Goal: Task Accomplishment & Management: Use online tool/utility

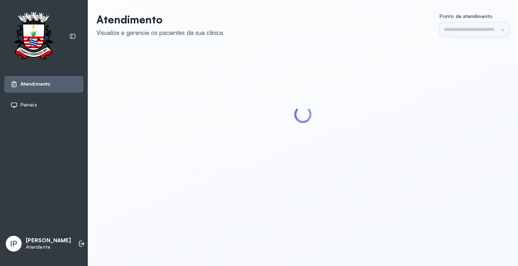
type input "*********"
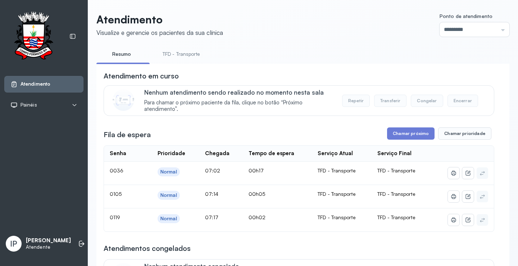
click at [181, 54] on link "TFD - Transporte" at bounding box center [182, 54] width 52 height 12
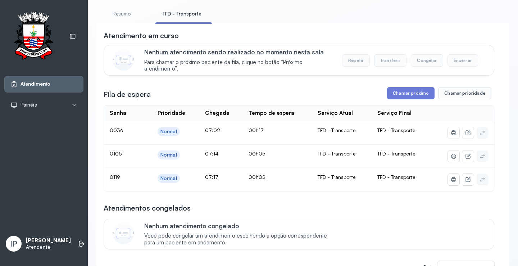
scroll to position [108, 0]
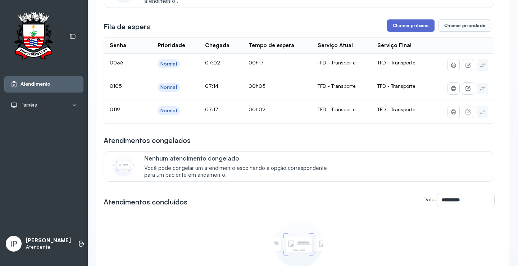
click at [398, 27] on button "Chamar próximo" at bounding box center [411, 25] width 48 height 12
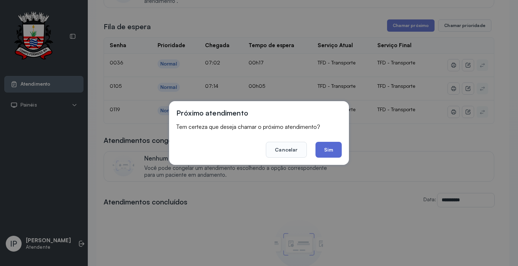
click at [323, 147] on button "Sim" at bounding box center [329, 150] width 26 height 16
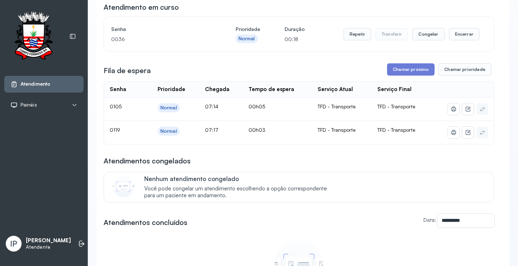
scroll to position [0, 0]
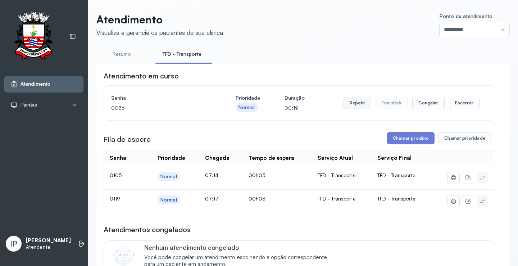
click at [349, 104] on button "Repetir" at bounding box center [358, 103] width 28 height 12
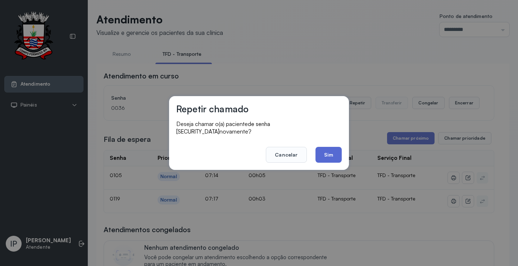
click at [320, 152] on button "Sim" at bounding box center [329, 155] width 26 height 16
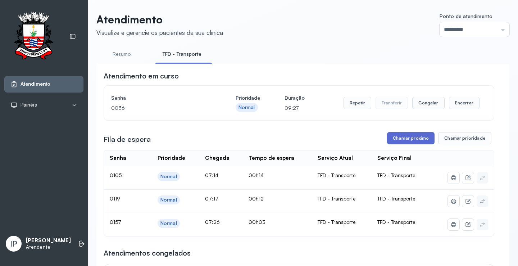
click at [394, 137] on button "Chamar próximo" at bounding box center [411, 138] width 48 height 12
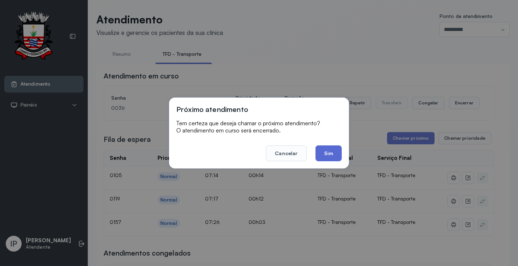
click at [330, 150] on button "Sim" at bounding box center [329, 153] width 26 height 16
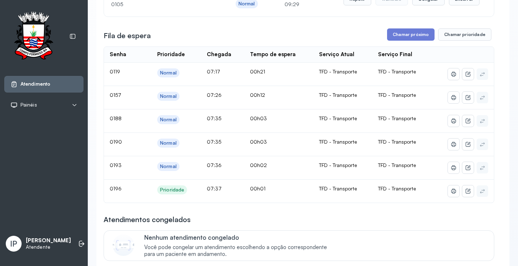
scroll to position [72, 0]
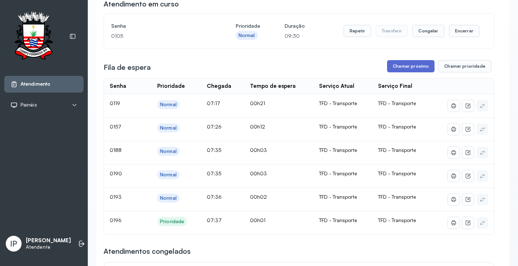
click at [394, 63] on button "Chamar próximo" at bounding box center [411, 66] width 48 height 12
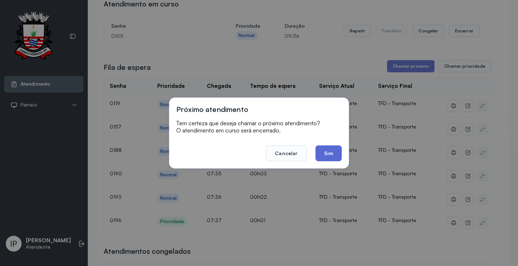
click at [323, 153] on button "Sim" at bounding box center [329, 153] width 26 height 16
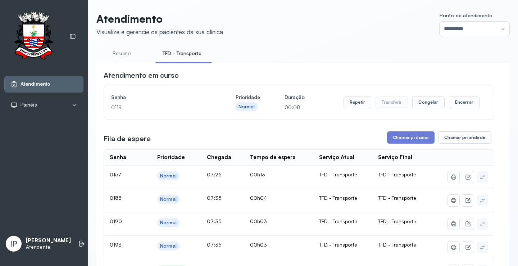
scroll to position [0, 0]
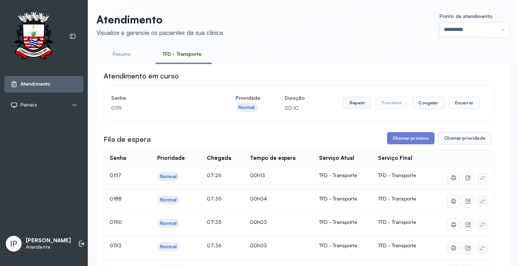
click at [356, 104] on button "Repetir" at bounding box center [358, 103] width 28 height 12
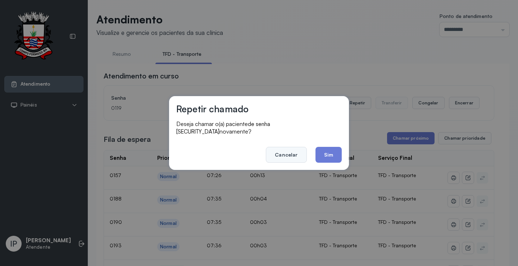
click at [287, 148] on button "Cancelar" at bounding box center [286, 155] width 41 height 16
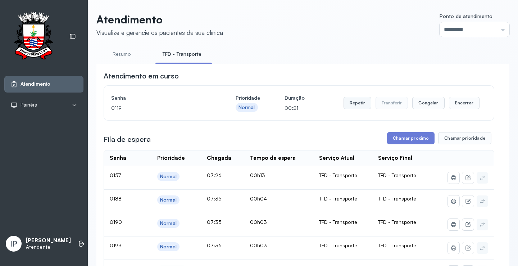
click at [355, 102] on button "Repetir" at bounding box center [358, 103] width 28 height 12
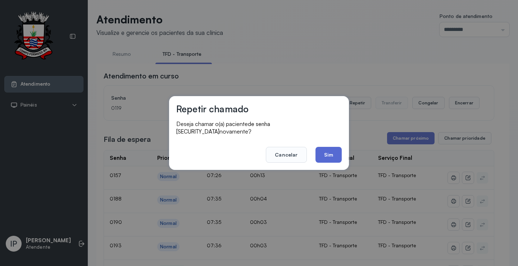
click at [324, 152] on button "Sim" at bounding box center [329, 155] width 26 height 16
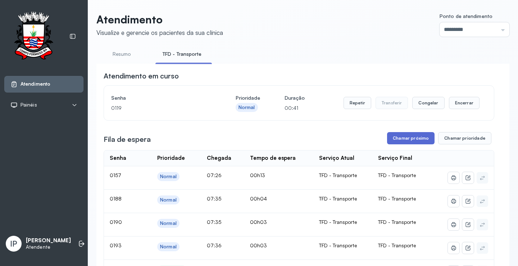
click at [395, 142] on button "Chamar próximo" at bounding box center [411, 138] width 48 height 12
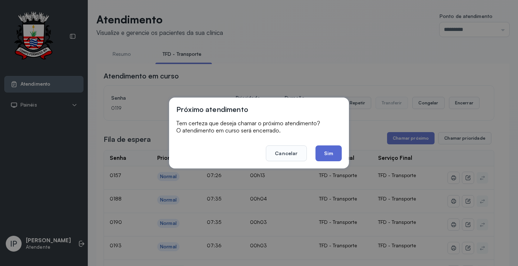
click at [329, 149] on button "Sim" at bounding box center [329, 153] width 26 height 16
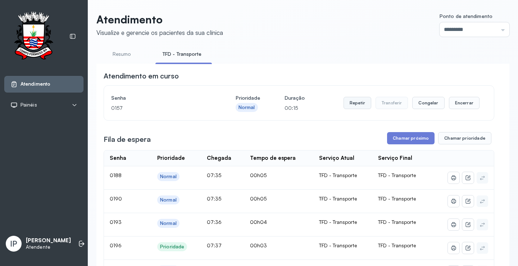
click at [355, 105] on button "Repetir" at bounding box center [358, 103] width 28 height 12
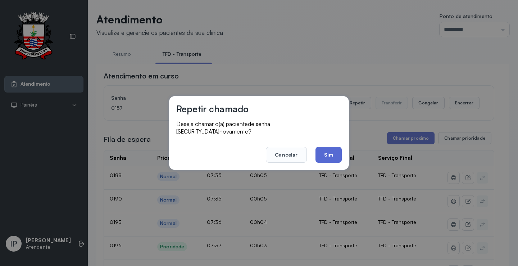
click at [320, 149] on button "Sim" at bounding box center [329, 155] width 26 height 16
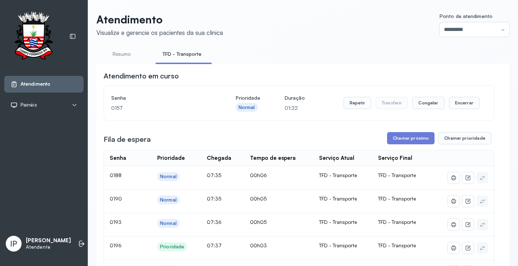
scroll to position [36, 0]
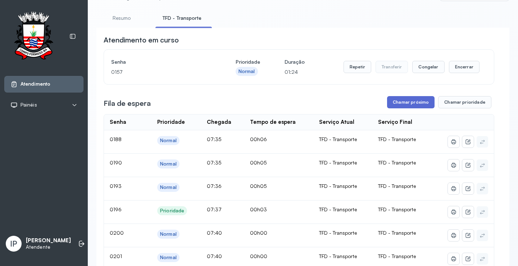
click at [419, 103] on button "Chamar próximo" at bounding box center [411, 102] width 48 height 12
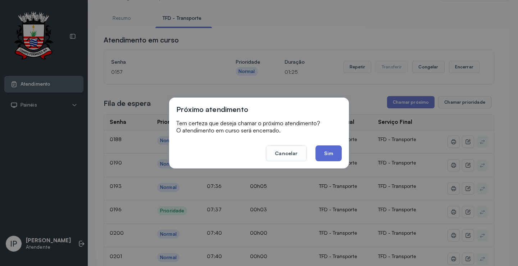
click at [333, 155] on button "Sim" at bounding box center [329, 153] width 26 height 16
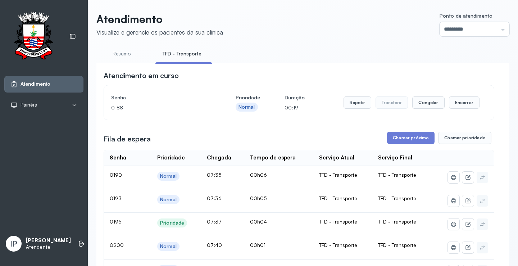
scroll to position [0, 0]
click at [364, 103] on button "Repetir" at bounding box center [358, 103] width 28 height 12
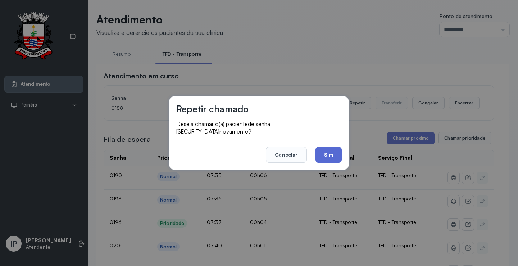
click at [326, 153] on button "Sim" at bounding box center [329, 155] width 26 height 16
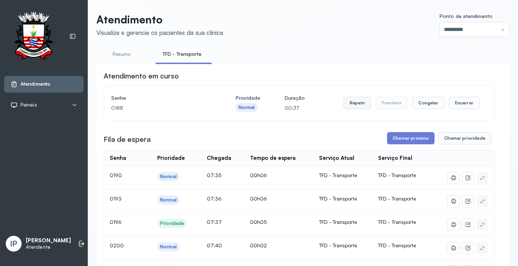
click at [355, 104] on button "Repetir" at bounding box center [358, 103] width 28 height 12
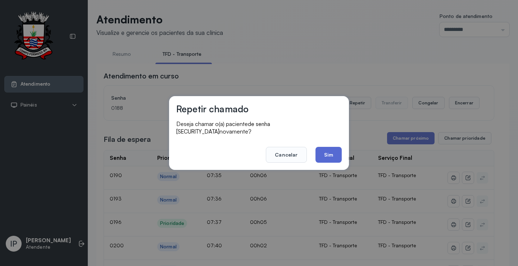
click at [320, 149] on button "Sim" at bounding box center [329, 155] width 26 height 16
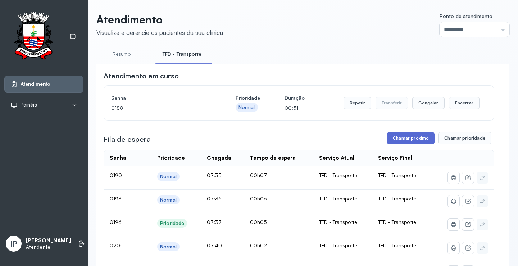
click at [414, 136] on button "Chamar próximo" at bounding box center [411, 138] width 48 height 12
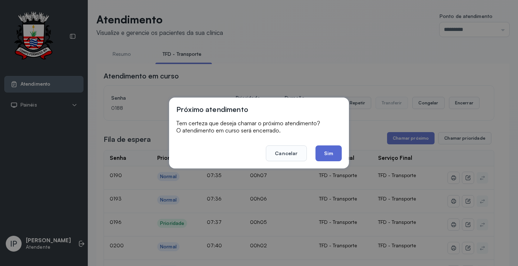
click at [332, 154] on button "Sim" at bounding box center [329, 153] width 26 height 16
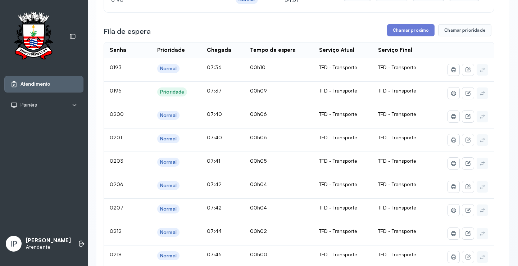
scroll to position [36, 0]
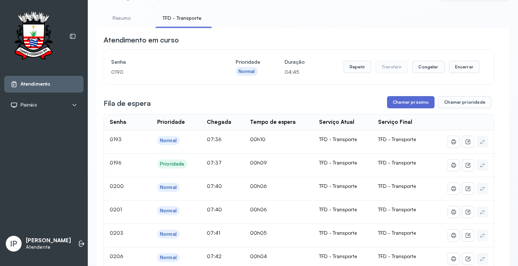
click at [394, 103] on button "Chamar próximo" at bounding box center [411, 102] width 48 height 12
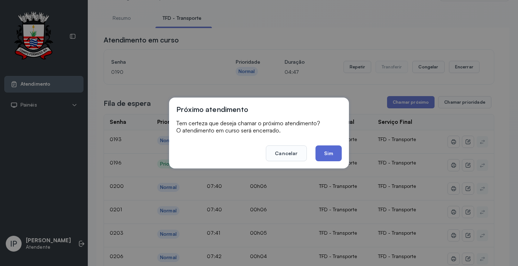
click at [336, 152] on button "Sim" at bounding box center [329, 153] width 26 height 16
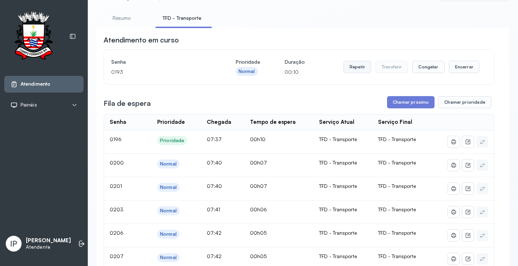
click at [363, 69] on button "Repetir" at bounding box center [358, 67] width 28 height 12
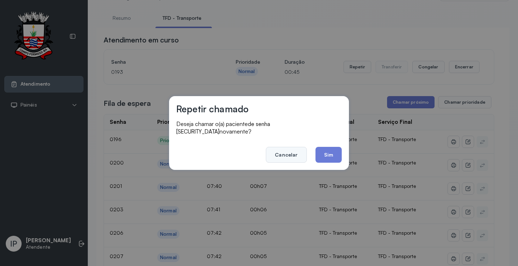
click at [287, 152] on button "Cancelar" at bounding box center [286, 155] width 41 height 16
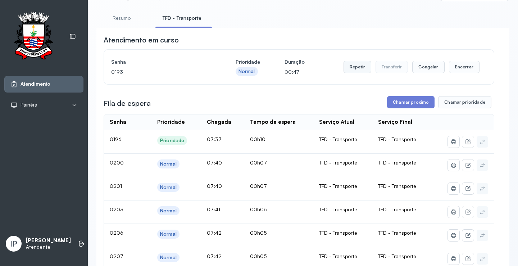
click at [360, 64] on button "Repetir" at bounding box center [358, 67] width 28 height 12
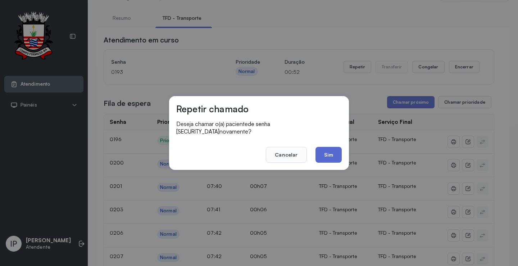
click at [329, 148] on button "Sim" at bounding box center [329, 155] width 26 height 16
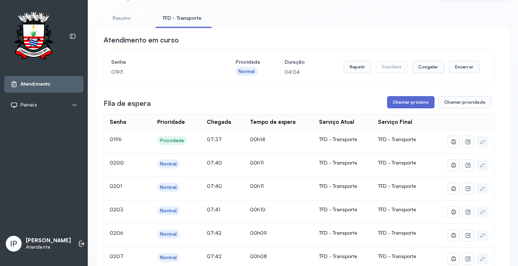
click at [411, 103] on button "Chamar próximo" at bounding box center [411, 102] width 48 height 12
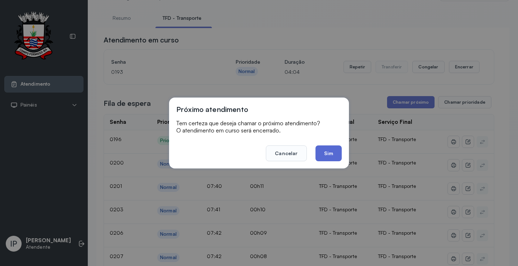
click at [325, 151] on button "Sim" at bounding box center [329, 153] width 26 height 16
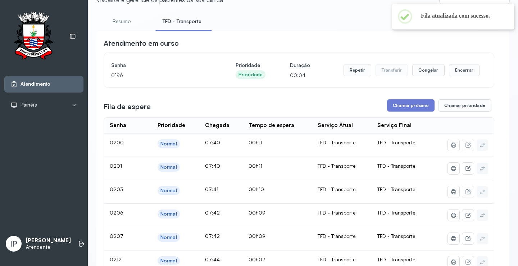
scroll to position [0, 0]
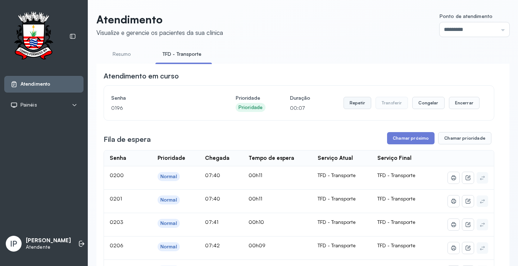
click at [355, 105] on button "Repetir" at bounding box center [358, 103] width 28 height 12
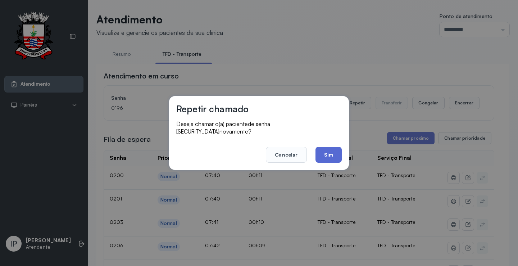
click at [333, 147] on button "Sim" at bounding box center [329, 155] width 26 height 16
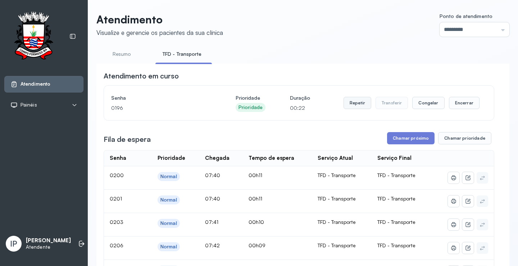
click at [350, 109] on button "Repetir" at bounding box center [358, 103] width 28 height 12
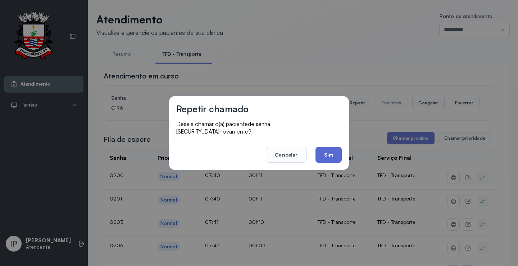
click at [328, 154] on button "Sim" at bounding box center [329, 155] width 26 height 16
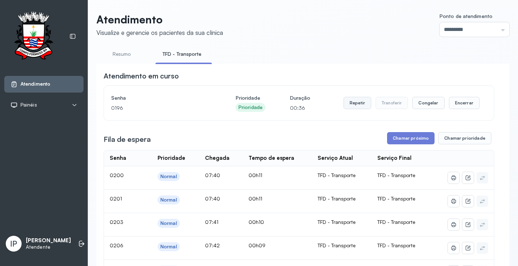
click at [357, 102] on button "Repetir" at bounding box center [358, 103] width 28 height 12
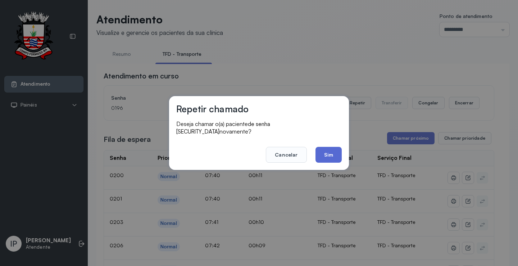
click at [324, 149] on button "Sim" at bounding box center [329, 155] width 26 height 16
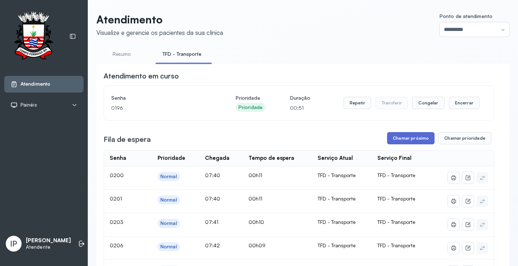
click at [394, 138] on button "Chamar próximo" at bounding box center [411, 138] width 48 height 12
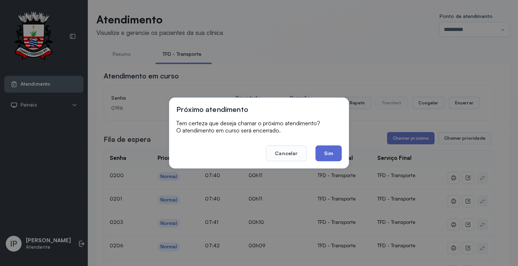
click at [340, 152] on button "Sim" at bounding box center [329, 153] width 26 height 16
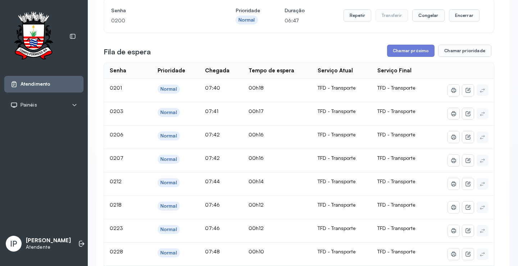
scroll to position [36, 0]
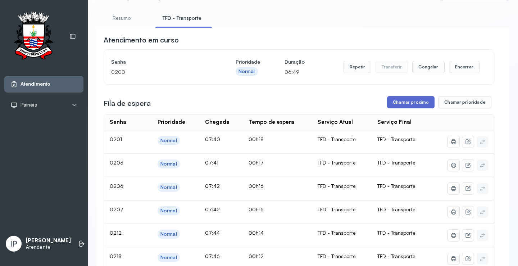
click at [399, 100] on button "Chamar próximo" at bounding box center [411, 102] width 48 height 12
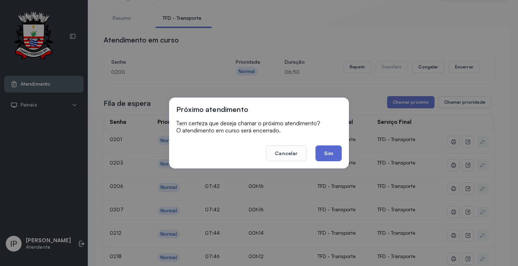
click at [322, 151] on button "Sim" at bounding box center [329, 153] width 26 height 16
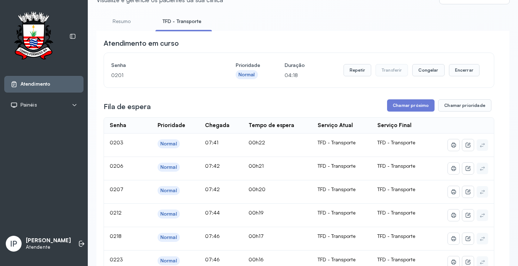
scroll to position [108, 0]
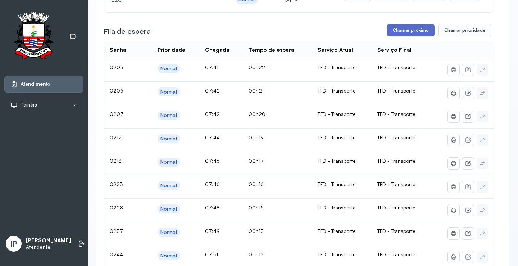
click at [391, 30] on button "Chamar próximo" at bounding box center [411, 30] width 48 height 12
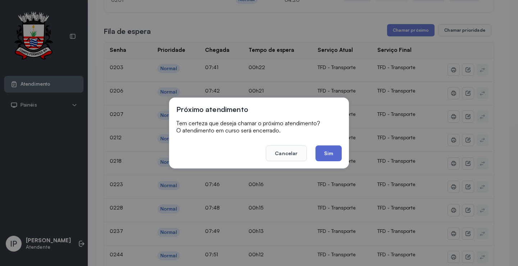
click at [338, 151] on button "Sim" at bounding box center [329, 153] width 26 height 16
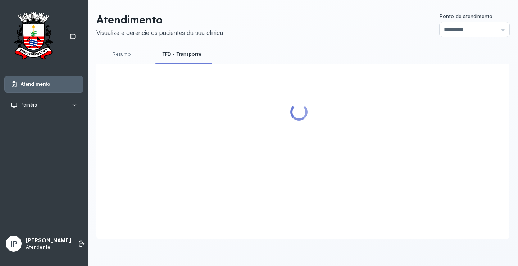
scroll to position [0, 0]
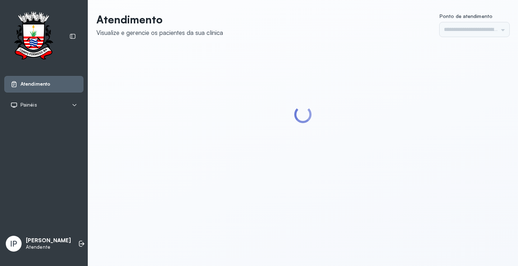
type input "*********"
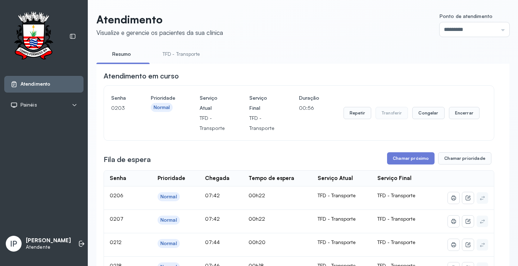
click at [189, 55] on link "TFD - Transporte" at bounding box center [182, 54] width 52 height 12
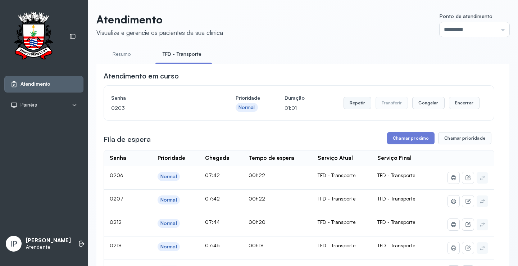
click at [355, 106] on button "Repetir" at bounding box center [358, 103] width 28 height 12
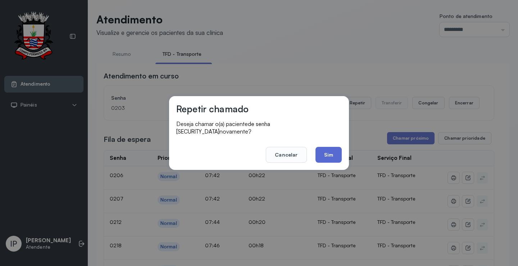
click at [327, 147] on button "Sim" at bounding box center [329, 155] width 26 height 16
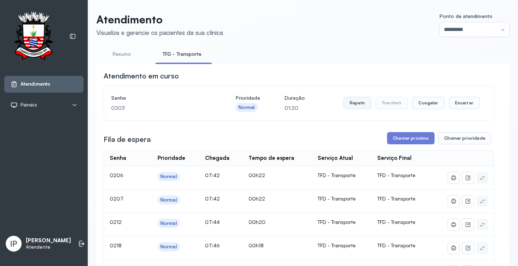
click at [350, 103] on button "Repetir" at bounding box center [358, 103] width 28 height 12
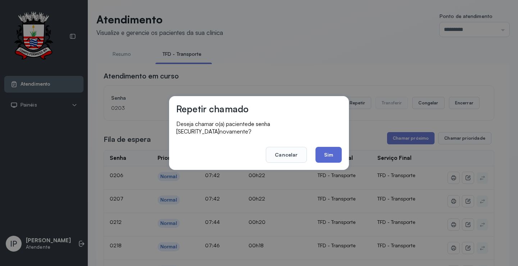
click at [318, 149] on button "Sim" at bounding box center [329, 155] width 26 height 16
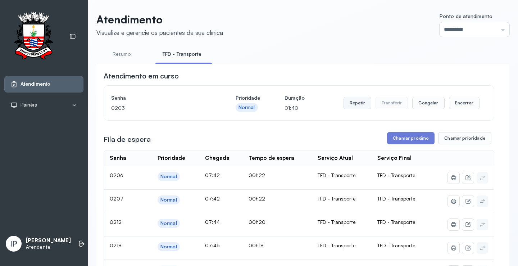
click at [358, 102] on button "Repetir" at bounding box center [358, 103] width 28 height 12
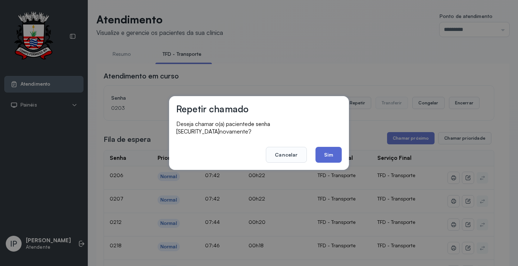
click at [336, 151] on button "Sim" at bounding box center [329, 155] width 26 height 16
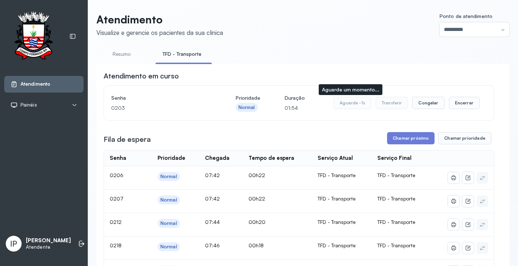
click at [337, 104] on button "Aguarde -1s" at bounding box center [353, 103] width 38 height 12
click at [352, 105] on button "Repetir" at bounding box center [358, 103] width 28 height 12
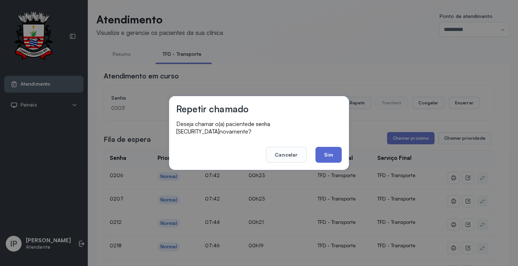
click at [328, 148] on button "Sim" at bounding box center [329, 155] width 26 height 16
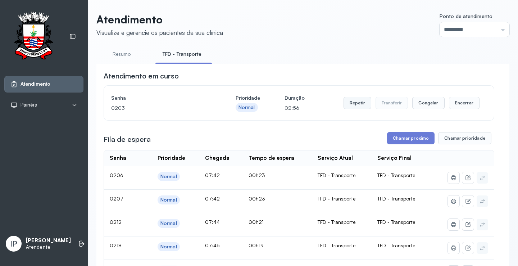
click at [361, 102] on button "Repetir" at bounding box center [358, 103] width 28 height 12
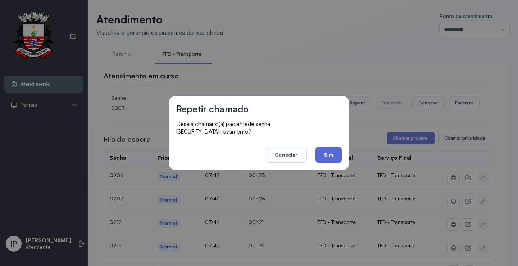
click at [325, 150] on button "Sim" at bounding box center [329, 155] width 26 height 16
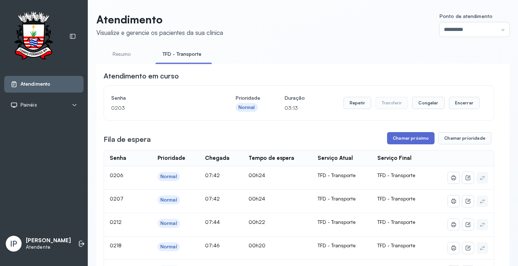
click at [403, 140] on button "Chamar próximo" at bounding box center [411, 138] width 48 height 12
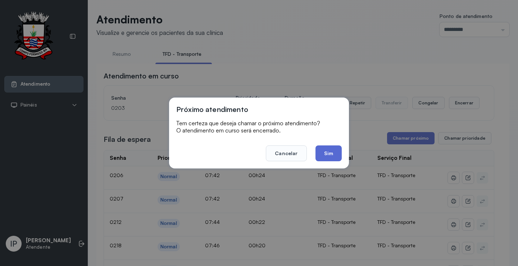
click at [334, 151] on button "Sim" at bounding box center [329, 153] width 26 height 16
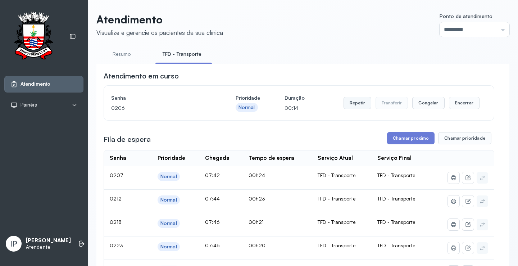
click at [347, 103] on button "Repetir" at bounding box center [358, 103] width 28 height 12
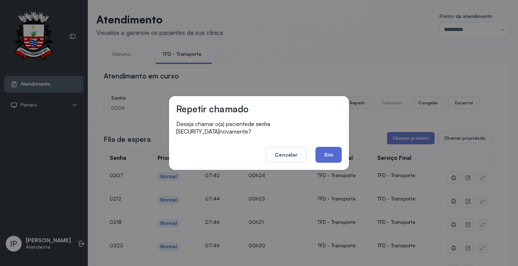
click at [324, 147] on button "Sim" at bounding box center [329, 155] width 26 height 16
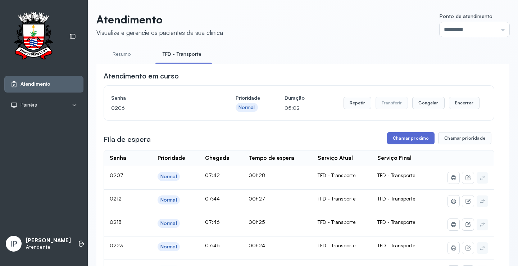
click at [400, 138] on button "Chamar próximo" at bounding box center [411, 138] width 48 height 12
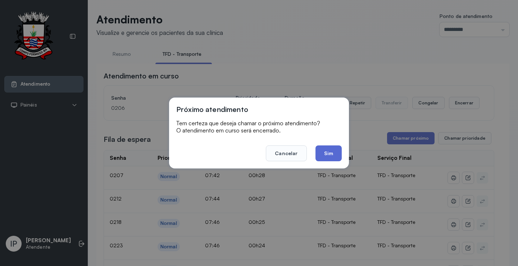
click at [324, 154] on button "Sim" at bounding box center [329, 153] width 26 height 16
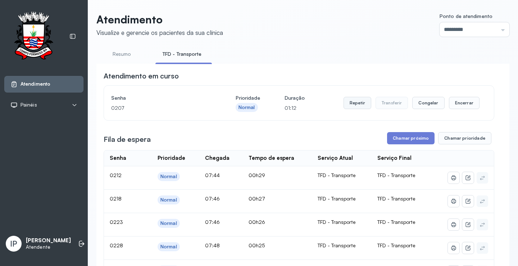
click at [346, 103] on button "Repetir" at bounding box center [358, 103] width 28 height 12
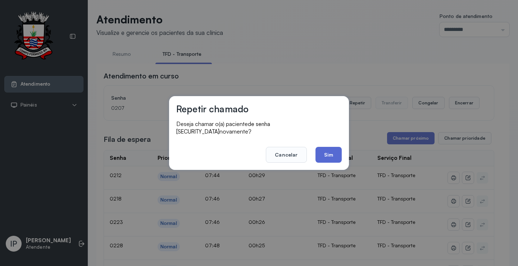
click at [329, 149] on button "Sim" at bounding box center [329, 155] width 26 height 16
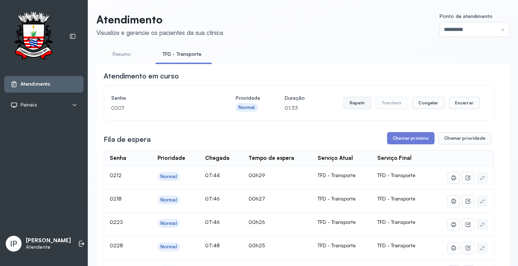
drag, startPoint x: 353, startPoint y: 98, endPoint x: 353, endPoint y: 103, distance: 5.0
click at [353, 103] on div "Repetir Transferir Congelar Encerrar" at bounding box center [412, 103] width 136 height 20
click at [353, 103] on button "Repetir" at bounding box center [358, 103] width 28 height 12
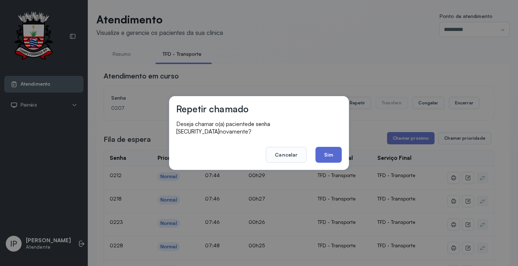
click at [318, 147] on button "Sim" at bounding box center [329, 155] width 26 height 16
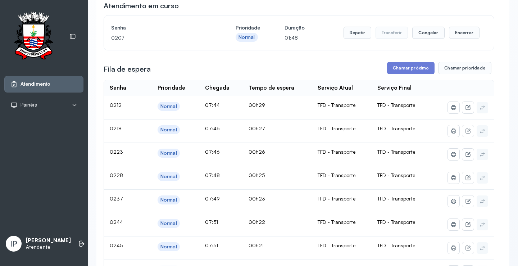
scroll to position [72, 0]
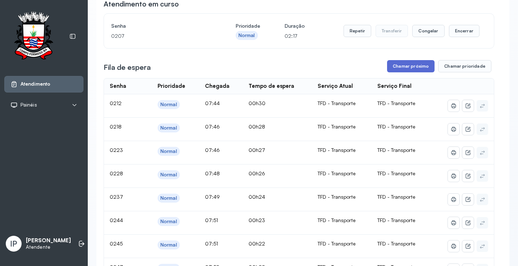
click at [389, 67] on button "Chamar próximo" at bounding box center [411, 66] width 48 height 12
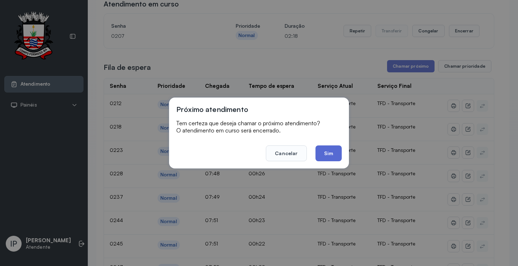
click at [328, 151] on button "Sim" at bounding box center [329, 153] width 26 height 16
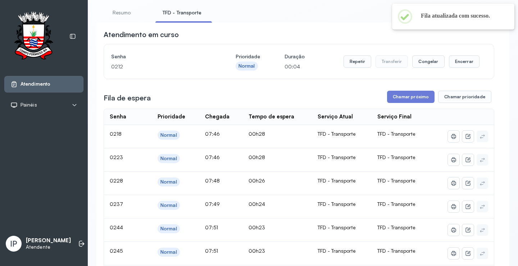
scroll to position [0, 0]
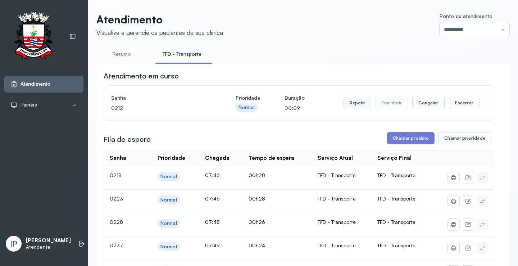
click at [363, 105] on button "Repetir" at bounding box center [358, 103] width 28 height 12
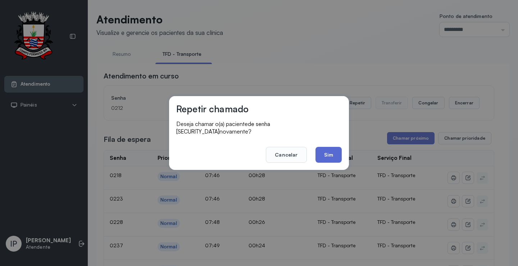
click at [325, 152] on button "Sim" at bounding box center [329, 155] width 26 height 16
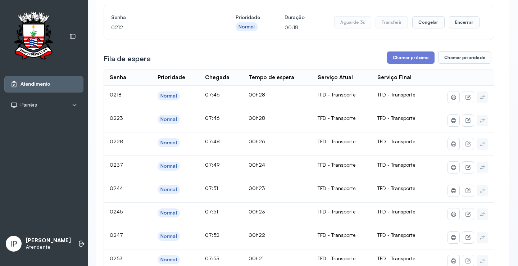
scroll to position [36, 0]
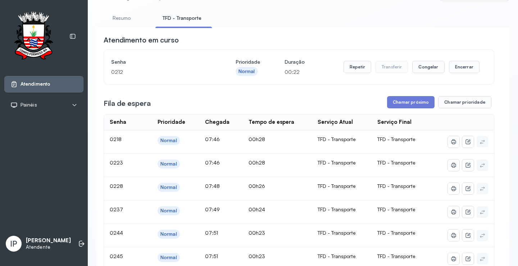
click at [357, 69] on button "Repetir" at bounding box center [358, 67] width 28 height 12
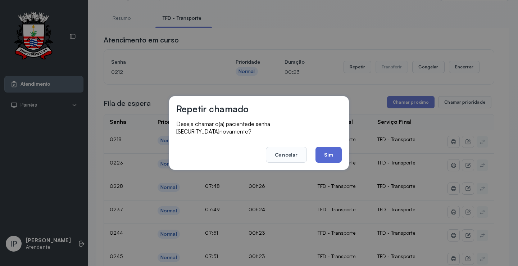
click at [333, 150] on button "Sim" at bounding box center [329, 155] width 26 height 16
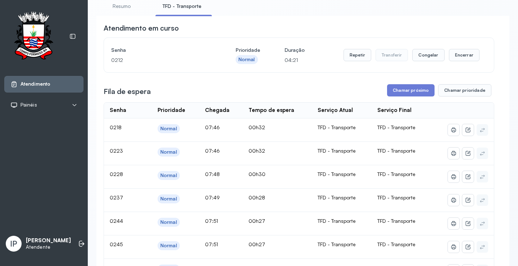
scroll to position [0, 0]
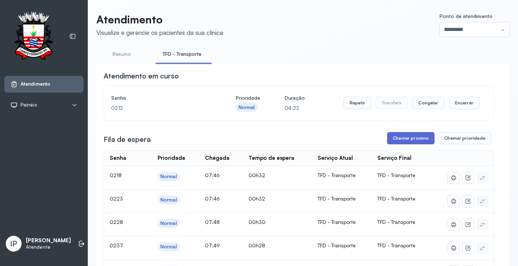
click at [406, 142] on button "Chamar próximo" at bounding box center [411, 138] width 48 height 12
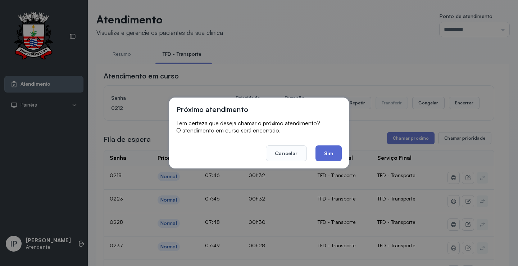
click at [331, 158] on button "Sim" at bounding box center [329, 153] width 26 height 16
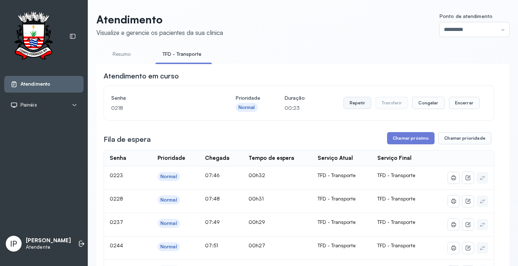
click at [350, 107] on button "Repetir" at bounding box center [358, 103] width 28 height 12
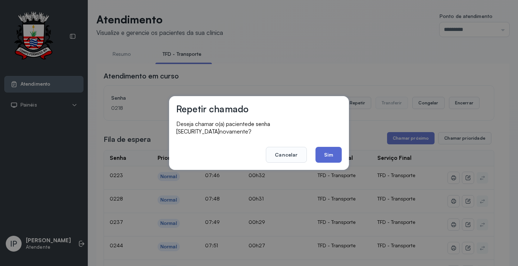
click at [326, 152] on button "Sim" at bounding box center [329, 155] width 26 height 16
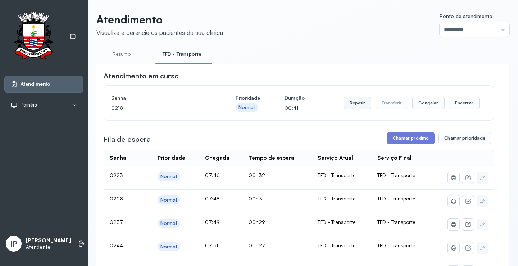
click at [350, 105] on button "Repetir" at bounding box center [358, 103] width 28 height 12
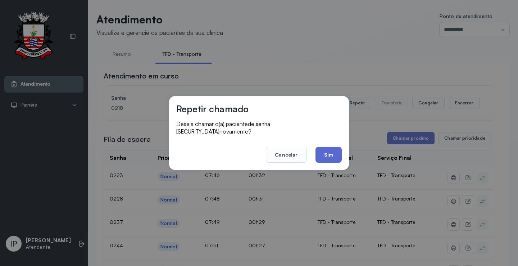
click at [321, 147] on button "Sim" at bounding box center [329, 155] width 26 height 16
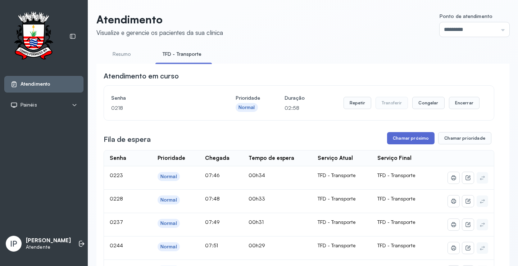
click at [408, 140] on button "Chamar próximo" at bounding box center [411, 138] width 48 height 12
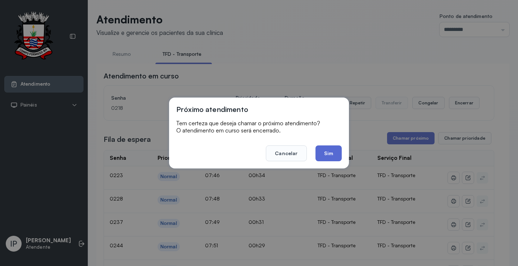
click at [323, 152] on button "Sim" at bounding box center [329, 153] width 26 height 16
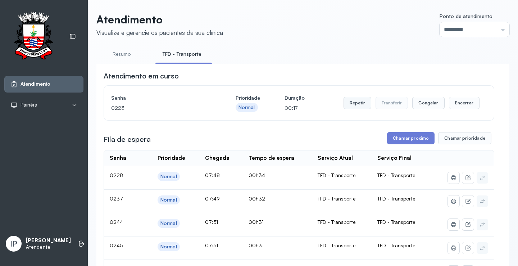
click at [360, 100] on button "Repetir" at bounding box center [358, 103] width 28 height 12
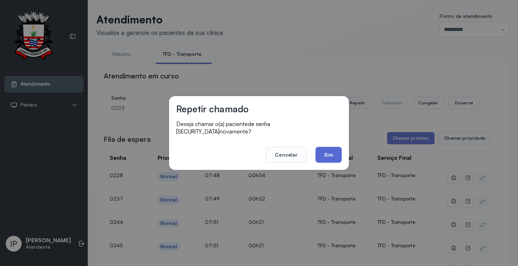
click at [322, 147] on button "Sim" at bounding box center [329, 155] width 26 height 16
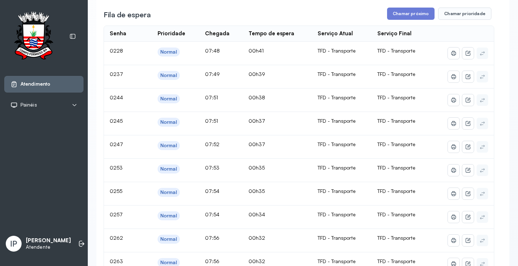
scroll to position [72, 0]
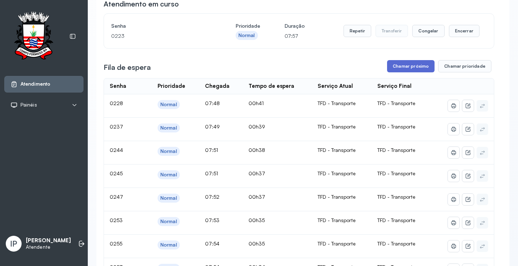
click at [401, 65] on button "Chamar próximo" at bounding box center [411, 66] width 48 height 12
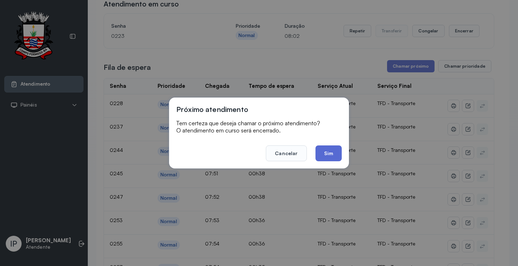
click at [322, 149] on button "Sim" at bounding box center [329, 153] width 26 height 16
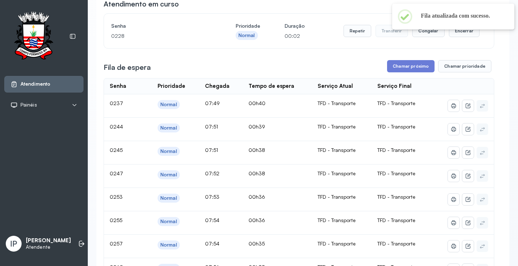
scroll to position [0, 0]
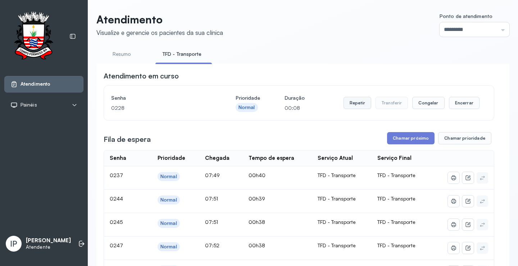
click at [354, 100] on button "Repetir" at bounding box center [358, 103] width 28 height 12
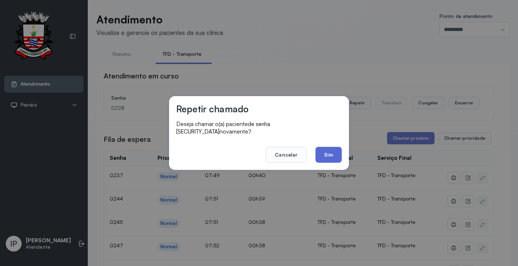
click at [321, 153] on button "Sim" at bounding box center [329, 155] width 26 height 16
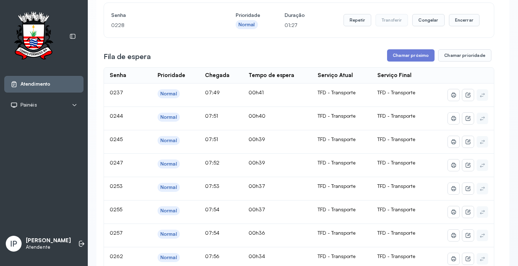
scroll to position [72, 0]
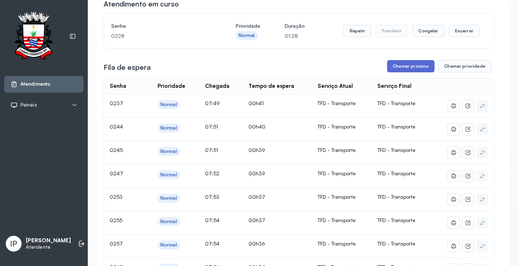
click at [393, 66] on button "Chamar próximo" at bounding box center [411, 66] width 48 height 12
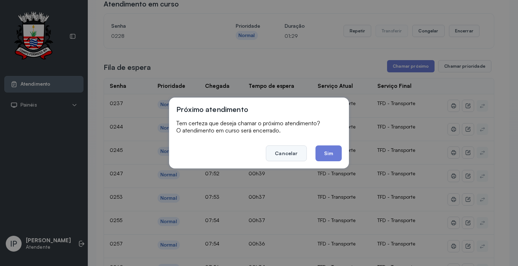
click at [279, 151] on button "Cancelar" at bounding box center [286, 153] width 41 height 16
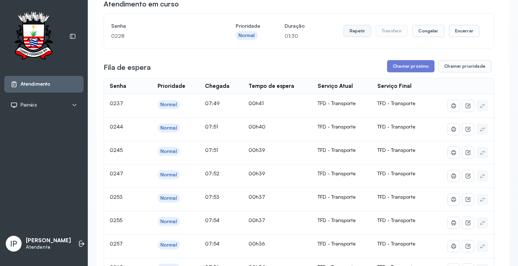
click at [353, 30] on button "Repetir" at bounding box center [358, 31] width 28 height 12
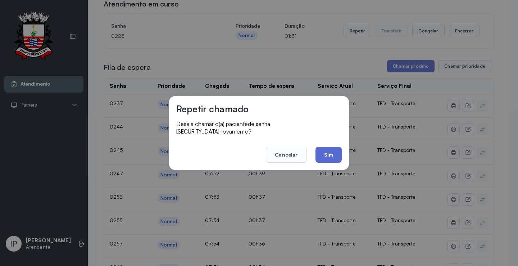
click at [328, 147] on button "Sim" at bounding box center [329, 155] width 26 height 16
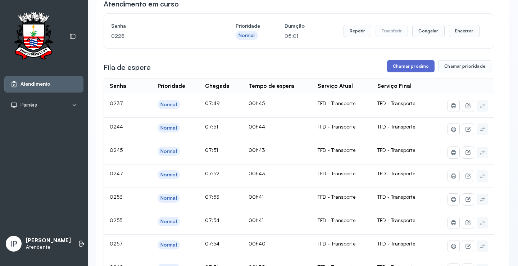
click at [410, 69] on button "Chamar próximo" at bounding box center [411, 66] width 48 height 12
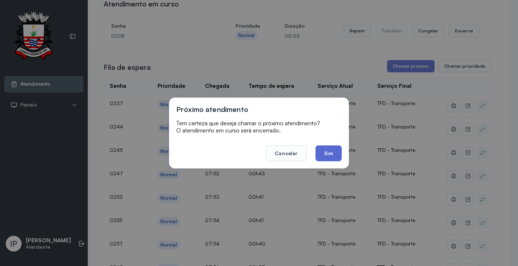
click at [333, 152] on button "Sim" at bounding box center [329, 153] width 26 height 16
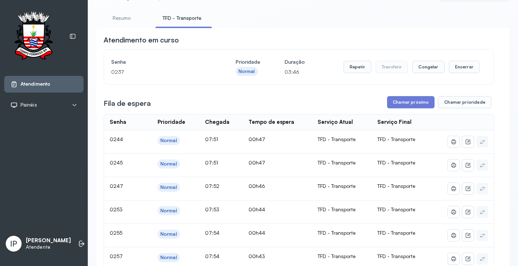
scroll to position [0, 0]
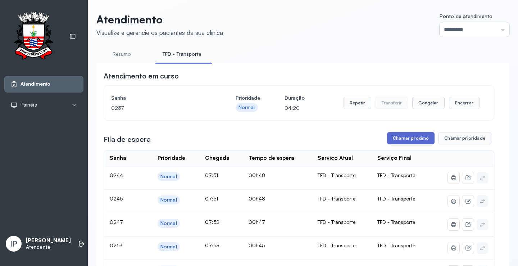
click at [402, 139] on button "Chamar próximo" at bounding box center [411, 138] width 48 height 12
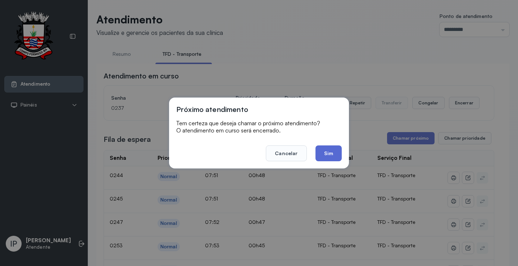
click at [328, 149] on button "Sim" at bounding box center [329, 153] width 26 height 16
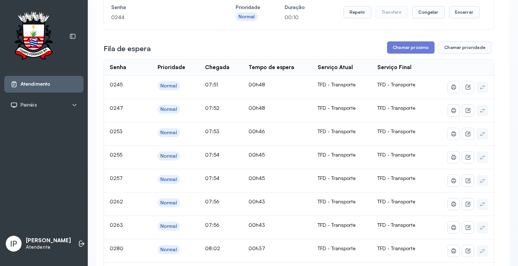
scroll to position [72, 0]
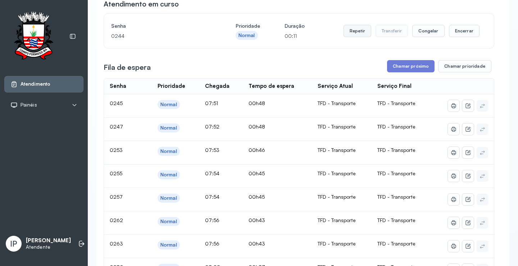
click at [356, 32] on button "Repetir" at bounding box center [358, 31] width 28 height 12
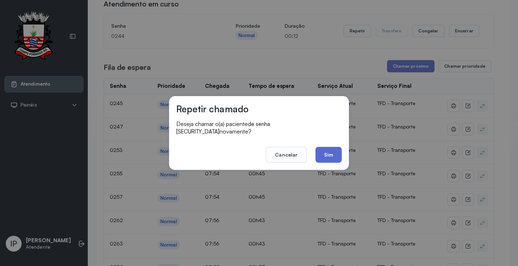
click at [329, 151] on button "Sim" at bounding box center [329, 155] width 26 height 16
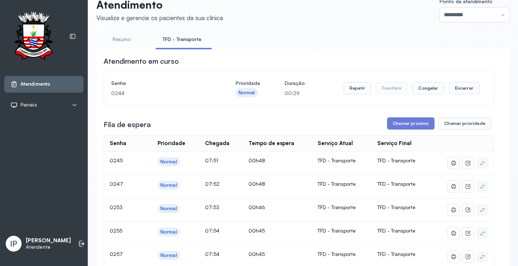
scroll to position [0, 0]
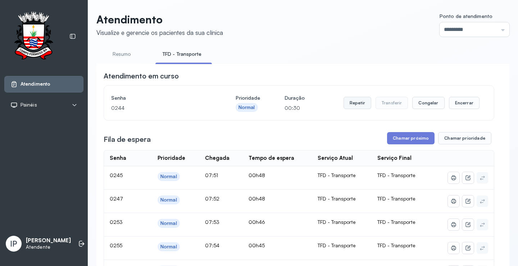
click at [351, 102] on button "Repetir" at bounding box center [358, 103] width 28 height 12
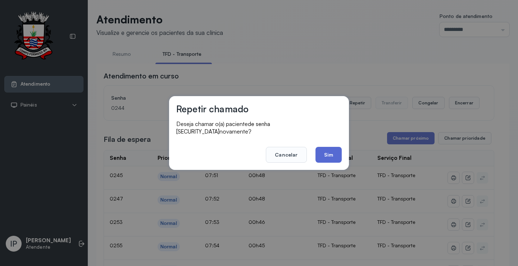
click at [334, 148] on button "Sim" at bounding box center [329, 155] width 26 height 16
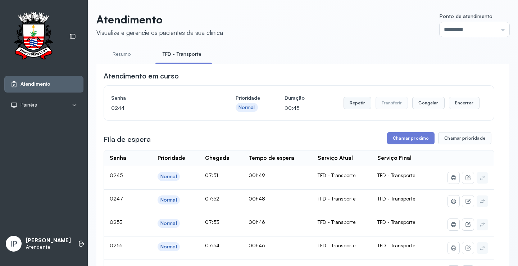
click at [350, 106] on button "Repetir" at bounding box center [358, 103] width 28 height 12
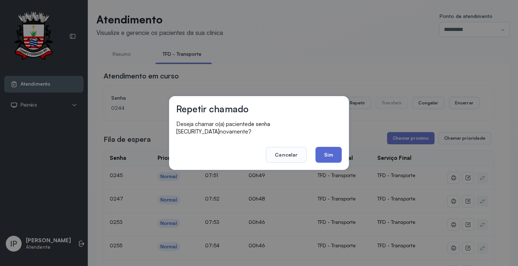
click at [325, 148] on button "Sim" at bounding box center [329, 155] width 26 height 16
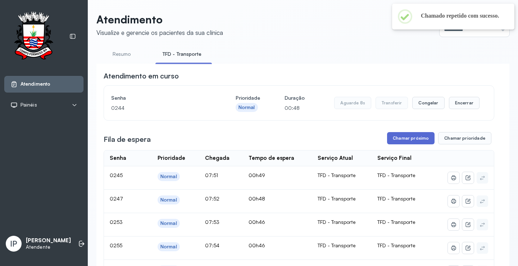
click at [411, 138] on button "Chamar próximo" at bounding box center [411, 138] width 48 height 12
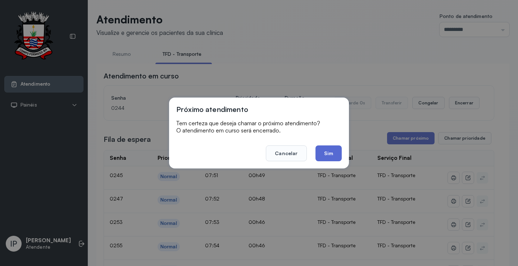
click at [337, 156] on button "Sim" at bounding box center [329, 153] width 26 height 16
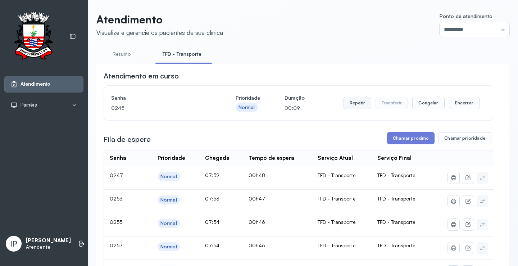
click at [358, 104] on button "Repetir" at bounding box center [358, 103] width 28 height 12
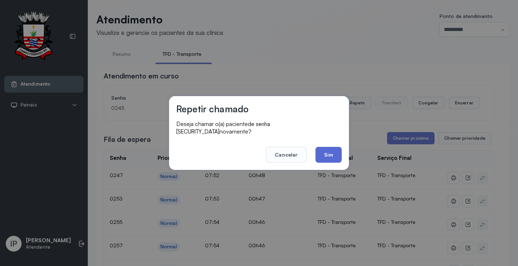
click at [331, 149] on button "Sim" at bounding box center [329, 155] width 26 height 16
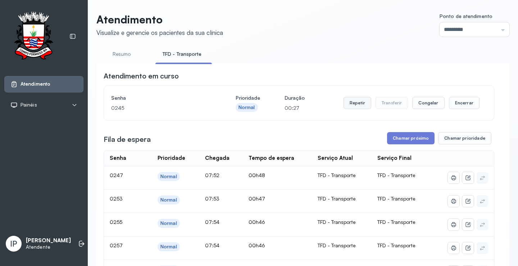
click at [354, 104] on button "Repetir" at bounding box center [358, 103] width 28 height 12
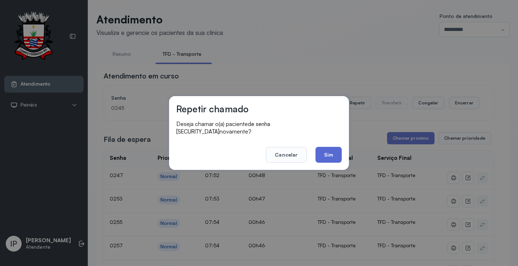
click at [331, 150] on button "Sim" at bounding box center [329, 155] width 26 height 16
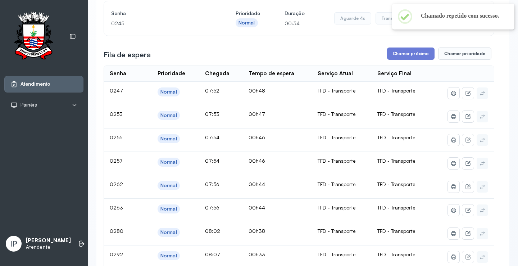
scroll to position [72, 0]
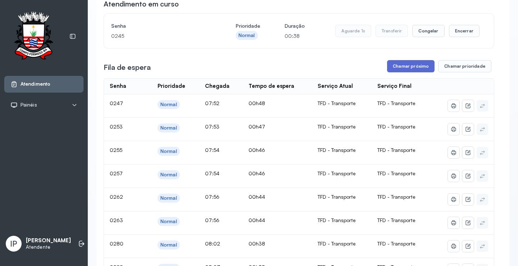
click at [407, 62] on button "Chamar próximo" at bounding box center [411, 66] width 48 height 12
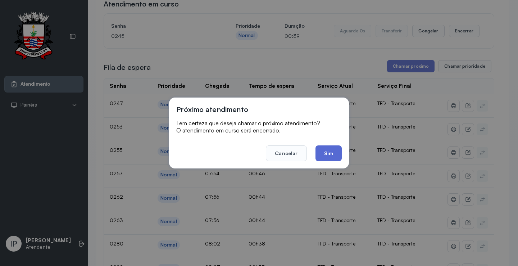
click at [319, 151] on button "Sim" at bounding box center [329, 153] width 26 height 16
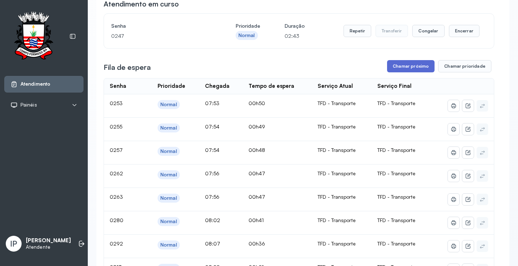
click at [398, 65] on button "Chamar próximo" at bounding box center [411, 66] width 48 height 12
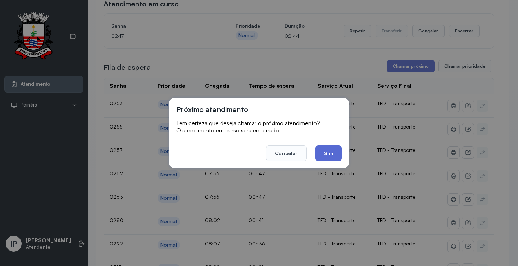
click at [329, 147] on button "Sim" at bounding box center [329, 153] width 26 height 16
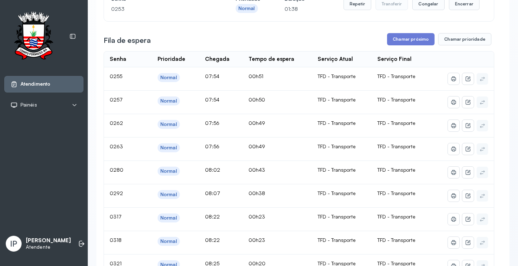
scroll to position [108, 0]
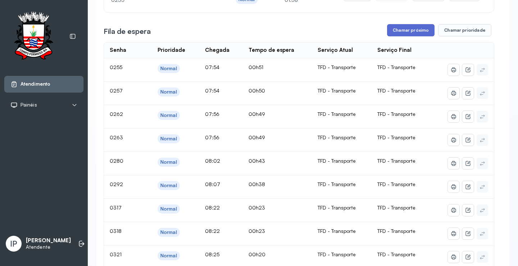
click at [425, 33] on button "Chamar próximo" at bounding box center [411, 30] width 48 height 12
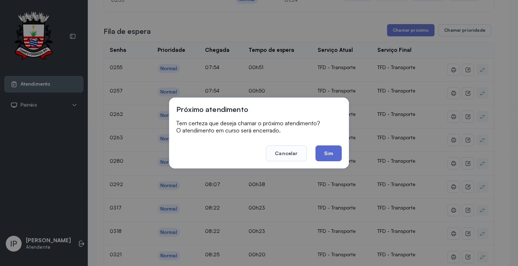
click at [329, 150] on button "Sim" at bounding box center [329, 153] width 26 height 16
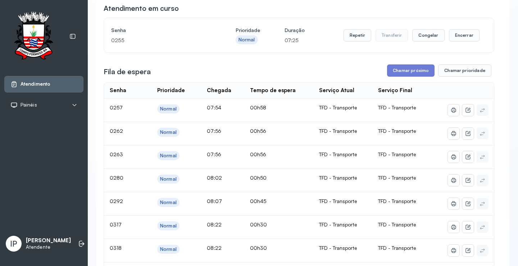
scroll to position [72, 0]
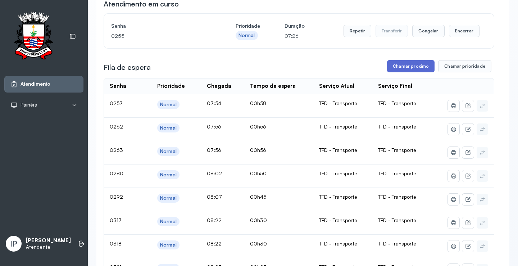
click at [399, 63] on button "Chamar próximo" at bounding box center [411, 66] width 48 height 12
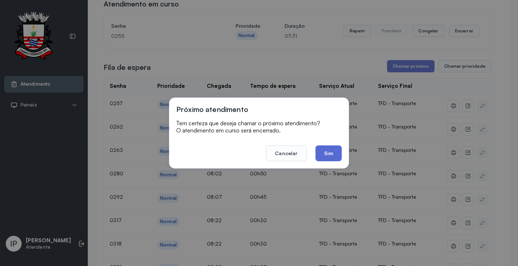
click at [333, 152] on button "Sim" at bounding box center [329, 153] width 26 height 16
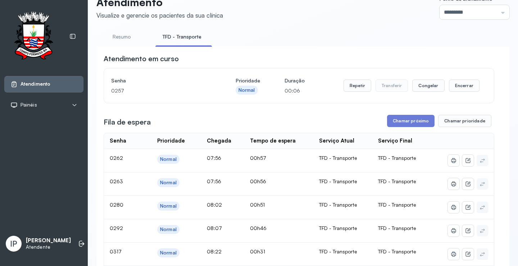
scroll to position [0, 0]
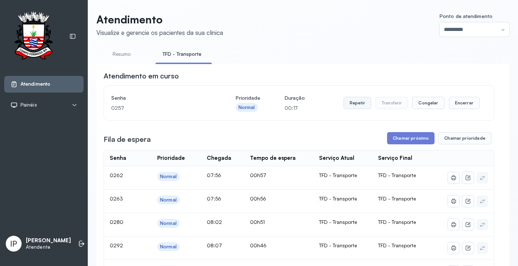
click at [349, 105] on button "Repetir" at bounding box center [358, 103] width 28 height 12
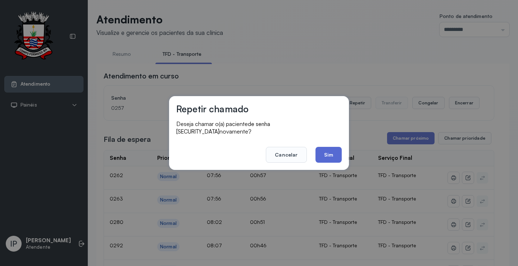
click at [321, 151] on button "Sim" at bounding box center [329, 155] width 26 height 16
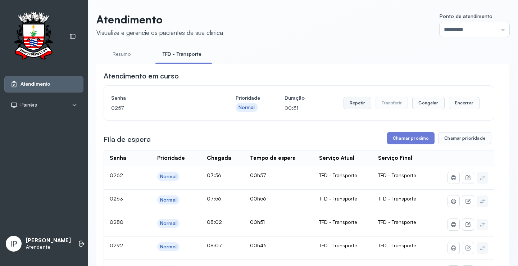
click at [350, 102] on button "Repetir" at bounding box center [358, 103] width 28 height 12
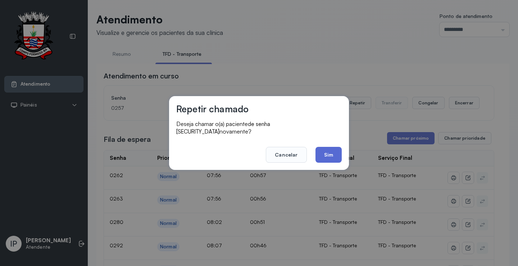
click at [328, 149] on button "Sim" at bounding box center [329, 155] width 26 height 16
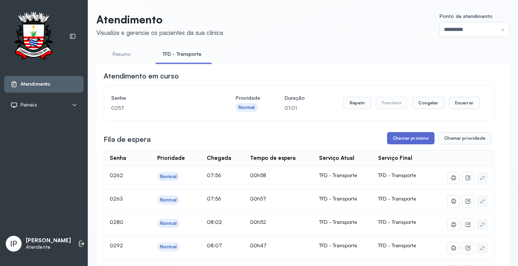
click at [405, 139] on button "Chamar próximo" at bounding box center [411, 138] width 48 height 12
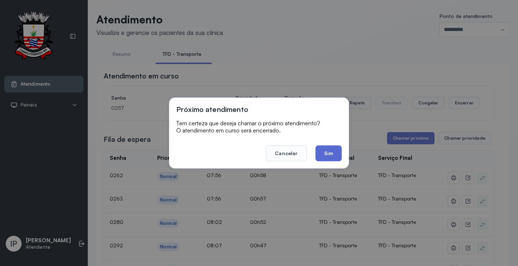
click at [322, 150] on button "Sim" at bounding box center [329, 153] width 26 height 16
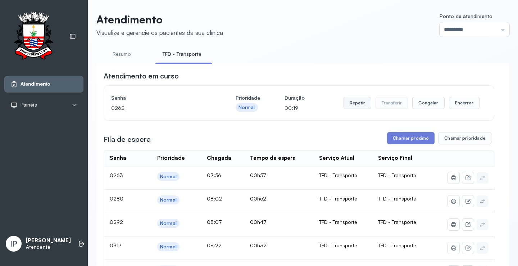
click at [350, 105] on button "Repetir" at bounding box center [358, 103] width 28 height 12
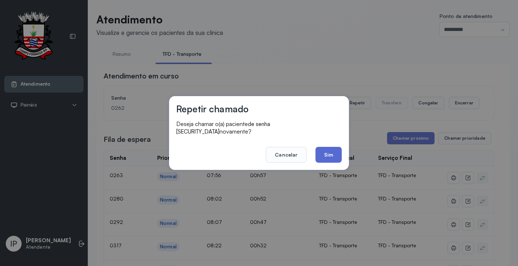
click at [328, 151] on button "Sim" at bounding box center [329, 155] width 26 height 16
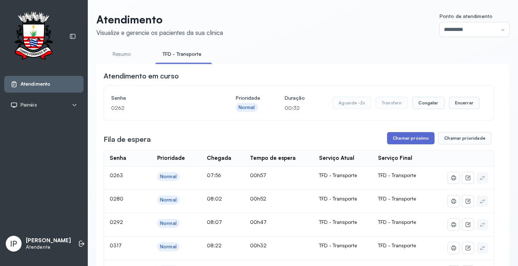
click at [409, 138] on button "Chamar próximo" at bounding box center [411, 138] width 48 height 12
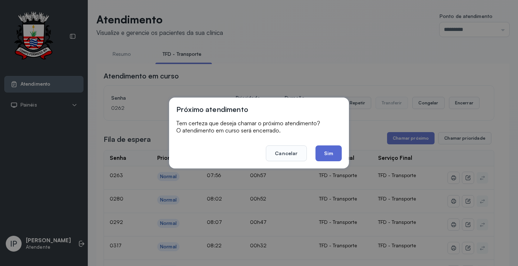
click at [333, 149] on button "Sim" at bounding box center [329, 153] width 26 height 16
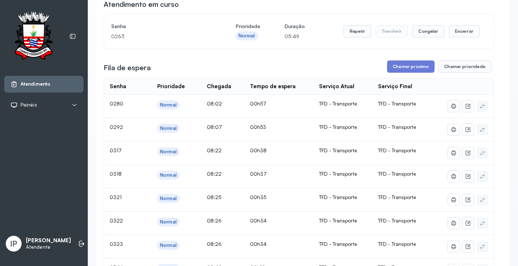
scroll to position [72, 0]
click at [415, 65] on button "Chamar próximo" at bounding box center [411, 66] width 48 height 12
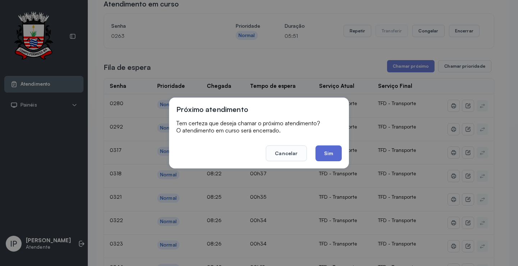
click at [331, 153] on button "Sim" at bounding box center [329, 153] width 26 height 16
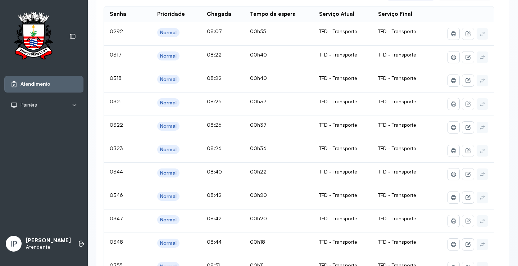
scroll to position [0, 0]
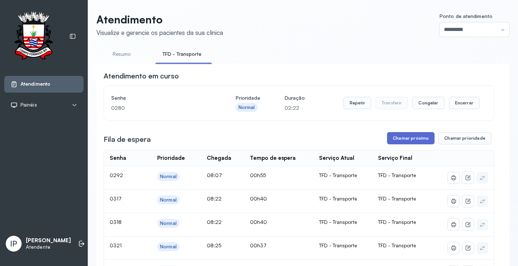
click at [407, 138] on button "Chamar próximo" at bounding box center [411, 138] width 48 height 12
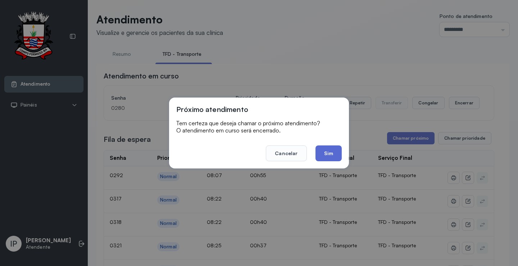
click at [320, 150] on button "Sim" at bounding box center [329, 153] width 26 height 16
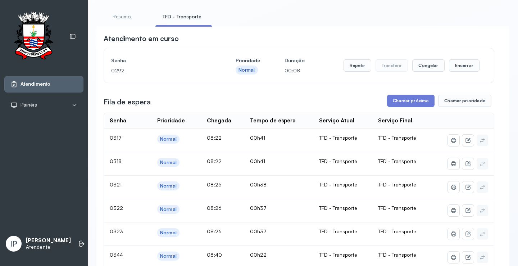
scroll to position [36, 0]
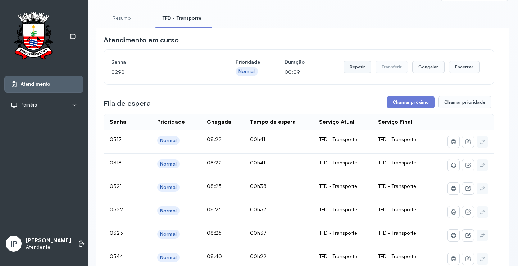
click at [360, 69] on button "Repetir" at bounding box center [358, 67] width 28 height 12
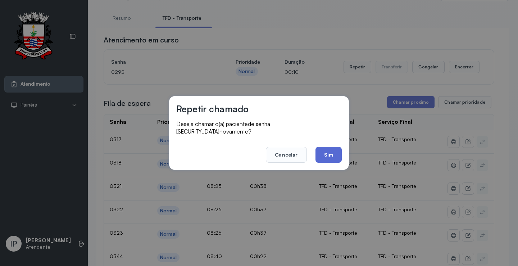
click at [336, 148] on button "Sim" at bounding box center [329, 155] width 26 height 16
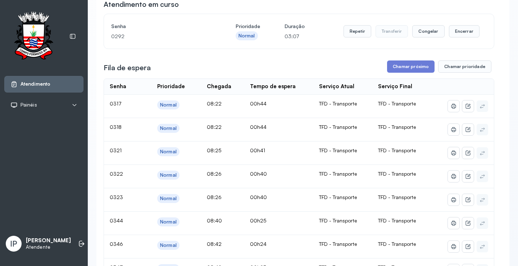
scroll to position [72, 0]
click at [400, 67] on button "Chamar próximo" at bounding box center [411, 66] width 48 height 12
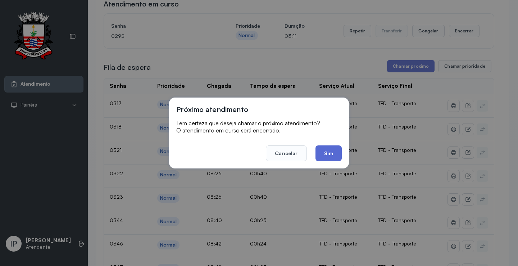
click at [331, 150] on button "Sim" at bounding box center [329, 153] width 26 height 16
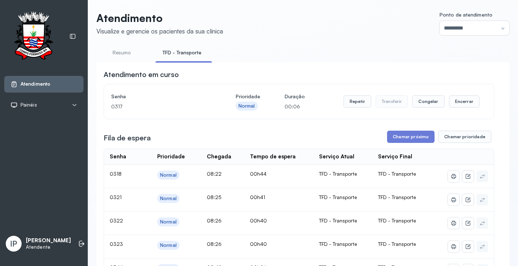
scroll to position [0, 0]
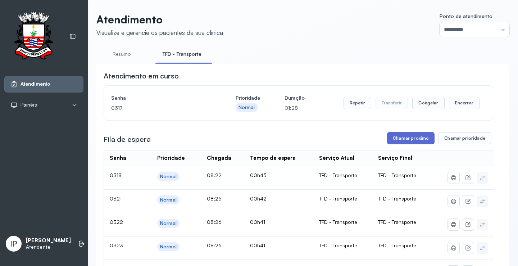
click at [399, 143] on button "Chamar próximo" at bounding box center [411, 138] width 48 height 12
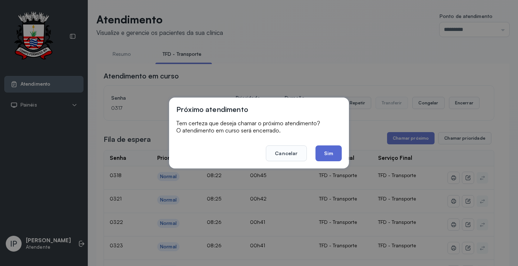
click at [328, 149] on button "Sim" at bounding box center [329, 153] width 26 height 16
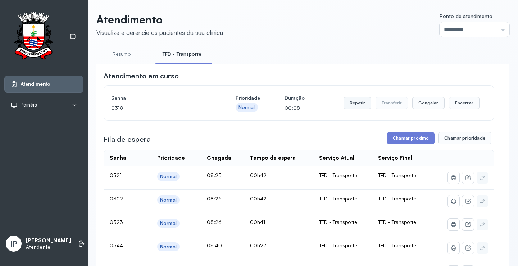
click at [355, 103] on button "Repetir" at bounding box center [358, 103] width 28 height 12
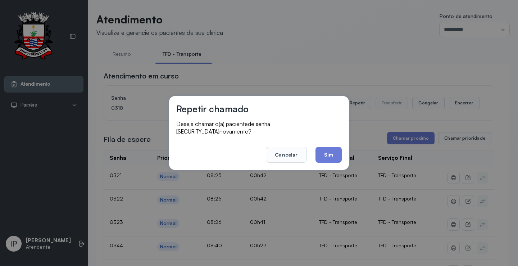
click at [337, 147] on button "Sim" at bounding box center [329, 155] width 26 height 16
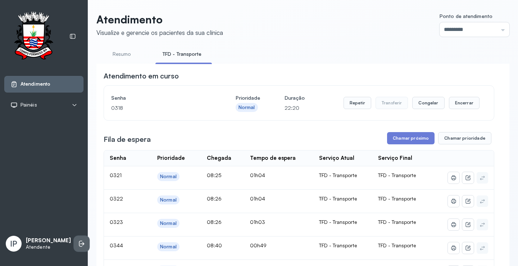
click at [78, 240] on icon at bounding box center [81, 243] width 7 height 7
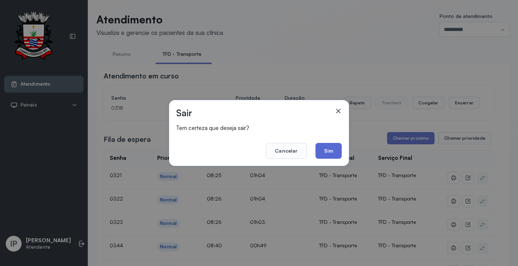
click at [333, 149] on button "Sim" at bounding box center [329, 151] width 26 height 16
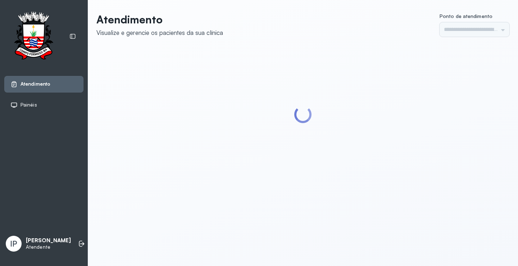
type input "*********"
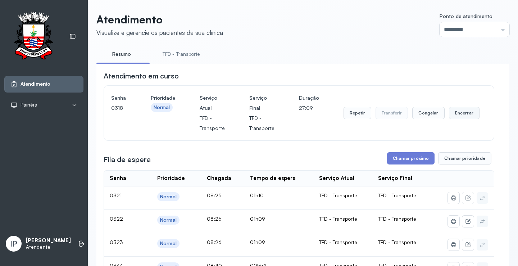
click at [464, 115] on button "Encerrar" at bounding box center [464, 113] width 31 height 12
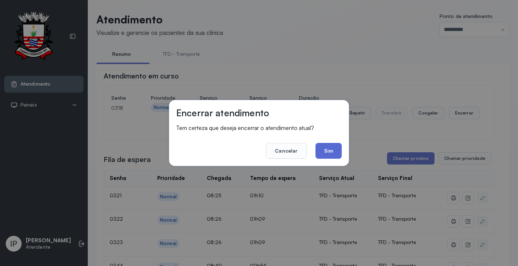
click at [324, 146] on button "Sim" at bounding box center [329, 151] width 26 height 16
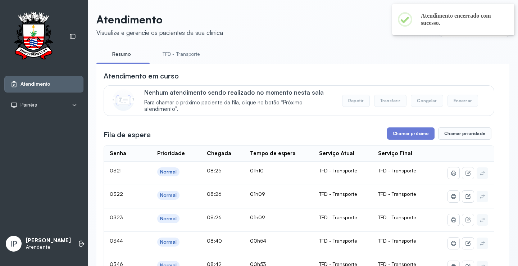
click at [423, 131] on button "Chamar próximo" at bounding box center [411, 133] width 48 height 12
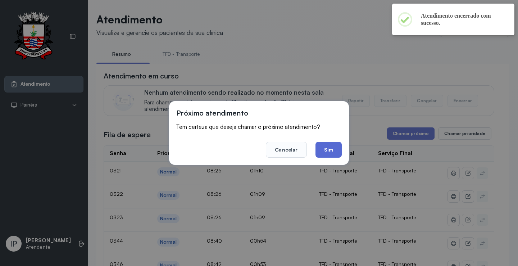
click at [335, 151] on button "Sim" at bounding box center [329, 150] width 26 height 16
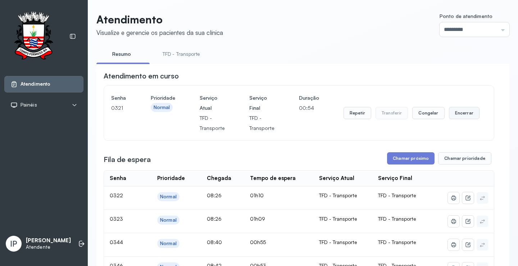
click at [466, 111] on button "Encerrar" at bounding box center [464, 113] width 31 height 12
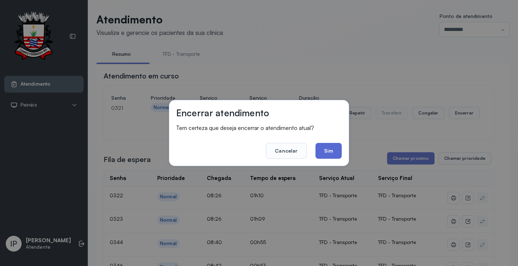
click at [327, 150] on button "Sim" at bounding box center [329, 151] width 26 height 16
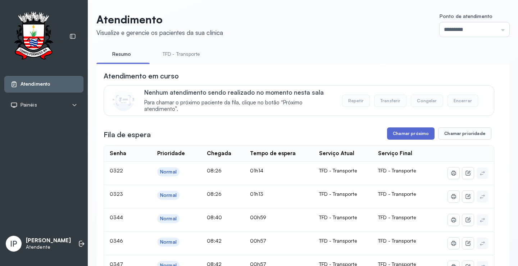
click at [417, 134] on button "Chamar próximo" at bounding box center [411, 133] width 48 height 12
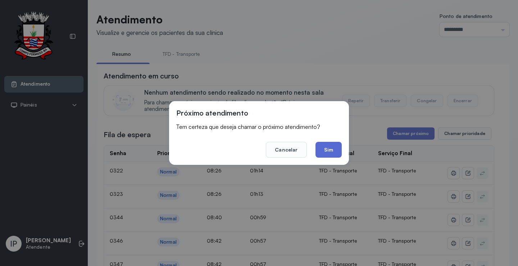
click at [328, 151] on button "Sim" at bounding box center [329, 150] width 26 height 16
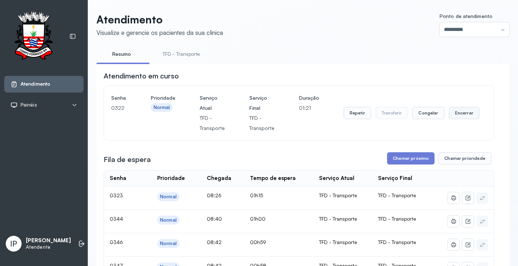
click at [459, 112] on button "Encerrar" at bounding box center [464, 113] width 31 height 12
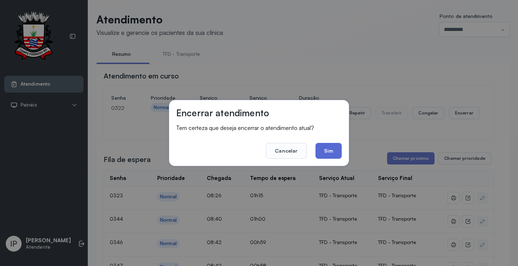
click at [332, 155] on button "Sim" at bounding box center [329, 151] width 26 height 16
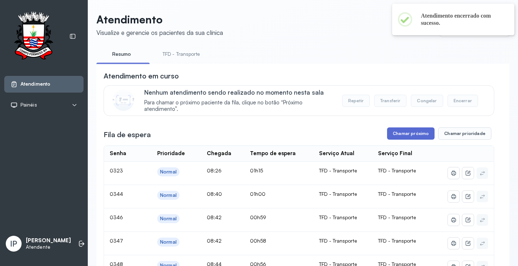
click at [409, 135] on button "Chamar próximo" at bounding box center [411, 133] width 48 height 12
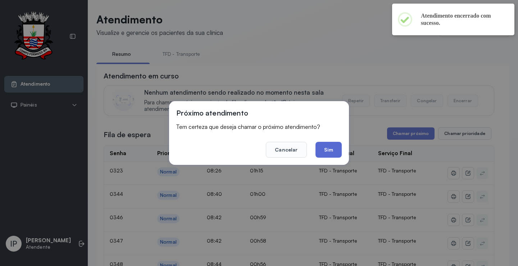
click at [332, 146] on button "Sim" at bounding box center [329, 150] width 26 height 16
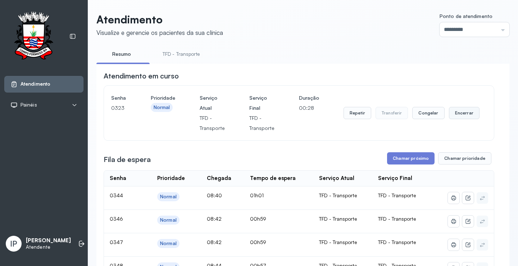
click at [461, 114] on button "Encerrar" at bounding box center [464, 113] width 31 height 12
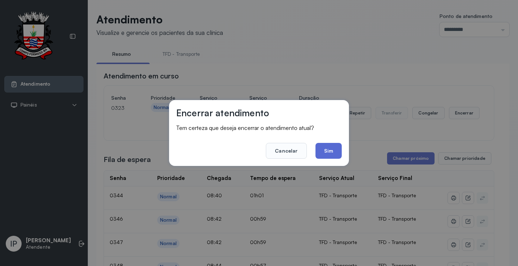
click at [328, 151] on button "Sim" at bounding box center [329, 151] width 26 height 16
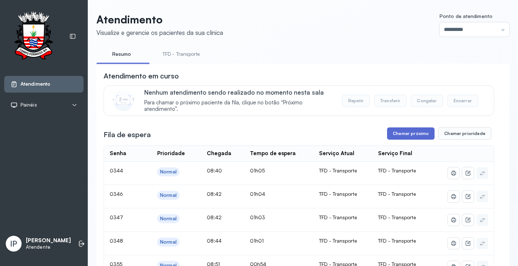
click at [395, 138] on button "Chamar próximo" at bounding box center [411, 133] width 48 height 12
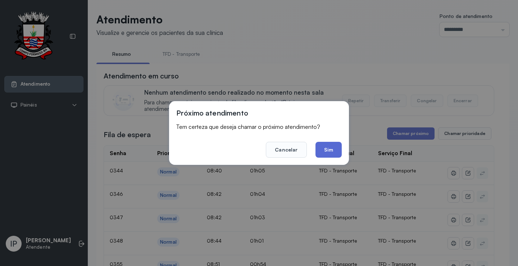
click at [329, 151] on button "Sim" at bounding box center [329, 150] width 26 height 16
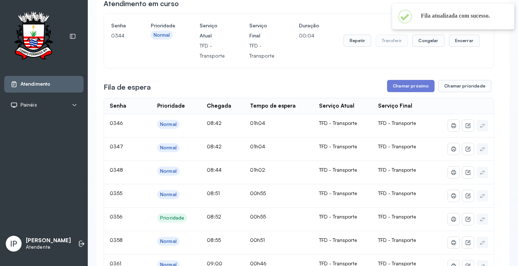
scroll to position [72, 0]
click at [467, 42] on button "Encerrar" at bounding box center [464, 41] width 31 height 12
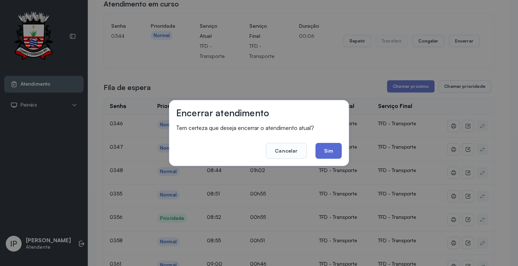
click at [326, 151] on button "Sim" at bounding box center [329, 151] width 26 height 16
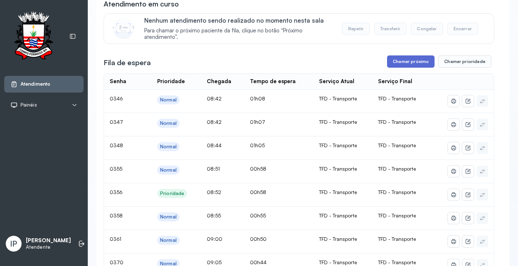
click at [396, 59] on button "Chamar próximo" at bounding box center [411, 61] width 48 height 12
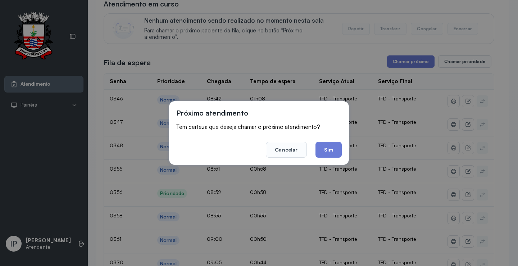
click at [325, 149] on button "Sim" at bounding box center [329, 150] width 26 height 16
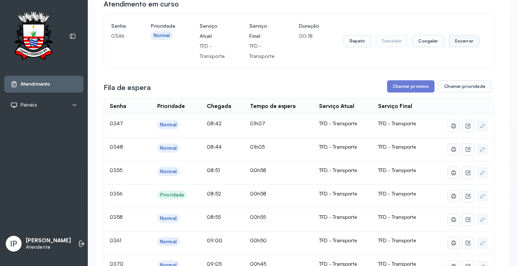
click at [461, 46] on button "Encerrar" at bounding box center [464, 41] width 31 height 12
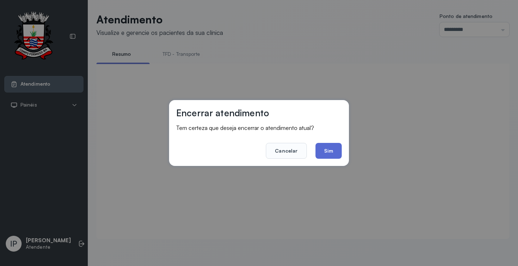
scroll to position [0, 0]
click at [333, 153] on button "Sim" at bounding box center [329, 151] width 26 height 16
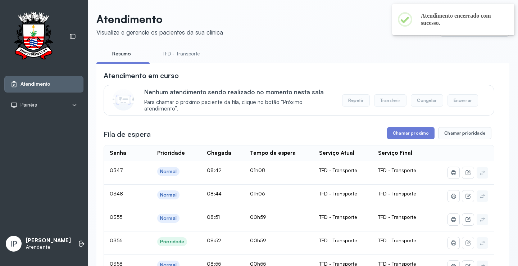
click at [390, 133] on button "Chamar próximo" at bounding box center [411, 133] width 48 height 12
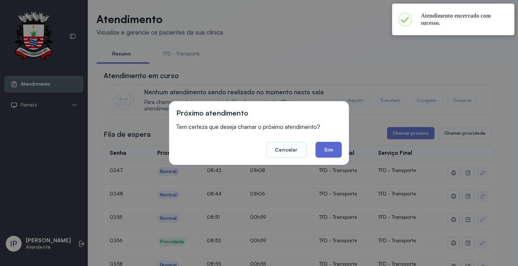
click at [323, 152] on button "Sim" at bounding box center [329, 150] width 26 height 16
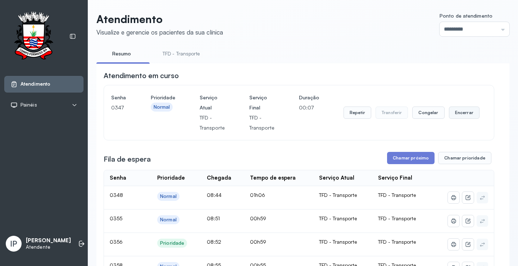
click at [466, 113] on button "Encerrar" at bounding box center [464, 113] width 31 height 12
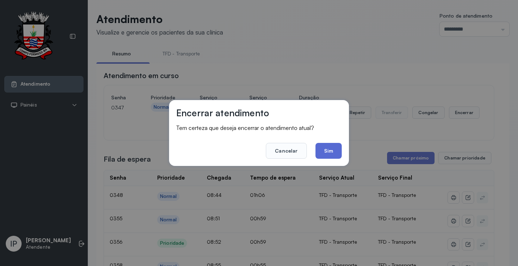
click at [324, 156] on button "Sim" at bounding box center [329, 151] width 26 height 16
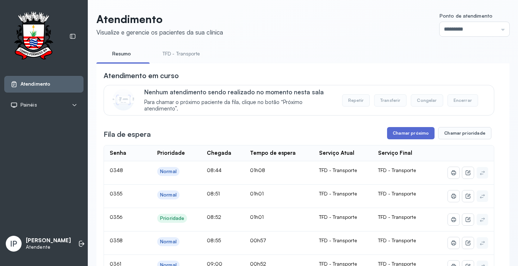
click at [407, 133] on button "Chamar próximo" at bounding box center [411, 133] width 48 height 12
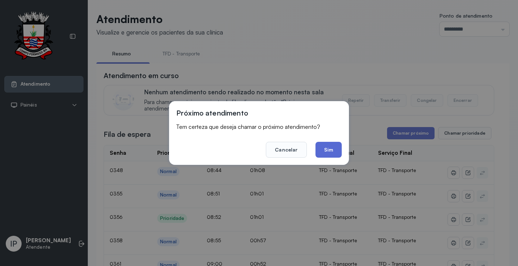
click at [331, 148] on button "Sim" at bounding box center [329, 150] width 26 height 16
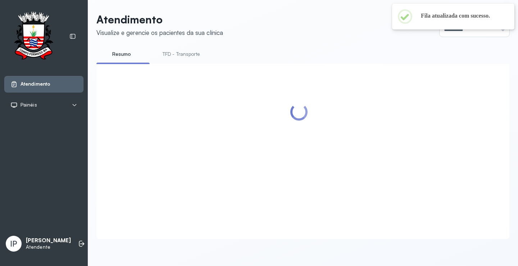
click at [320, 33] on header "Atendimento Visualize e gerencie os pacientes da sua clínica Ponto de atendimen…" at bounding box center [302, 25] width 413 height 24
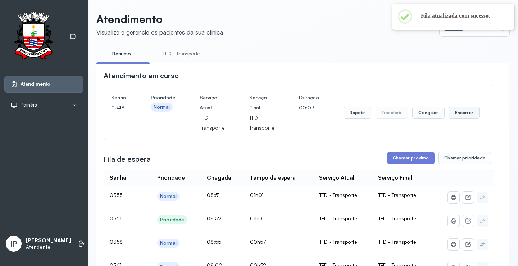
click at [464, 113] on button "Encerrar" at bounding box center [464, 113] width 31 height 12
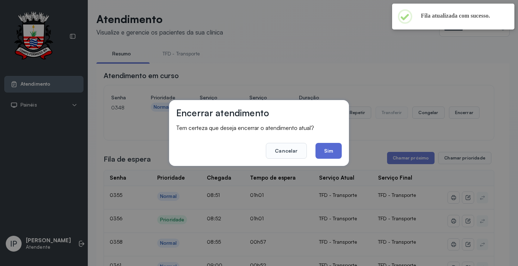
click at [330, 150] on button "Sim" at bounding box center [329, 151] width 26 height 16
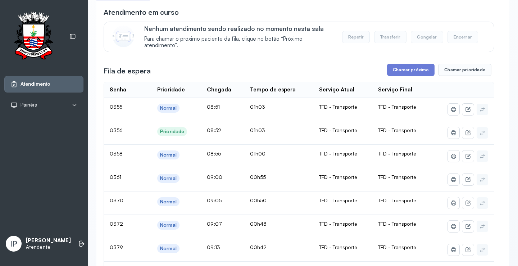
scroll to position [72, 0]
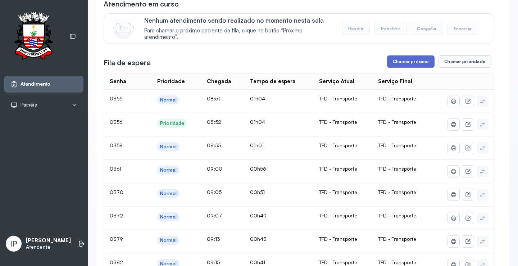
click at [409, 59] on button "Chamar próximo" at bounding box center [411, 61] width 48 height 12
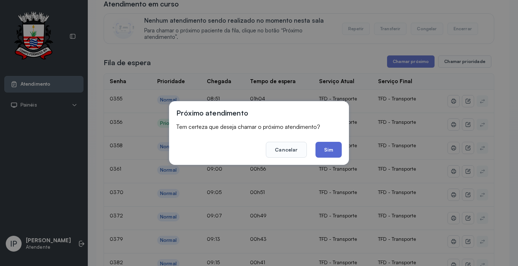
click at [329, 151] on button "Sim" at bounding box center [329, 150] width 26 height 16
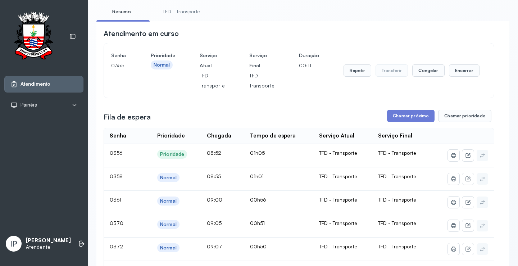
scroll to position [36, 0]
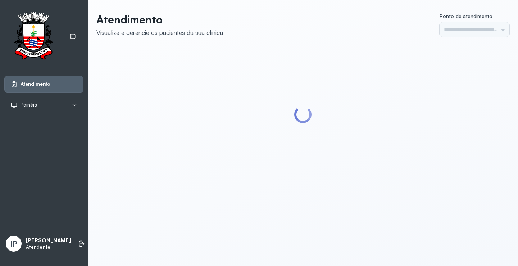
type input "*********"
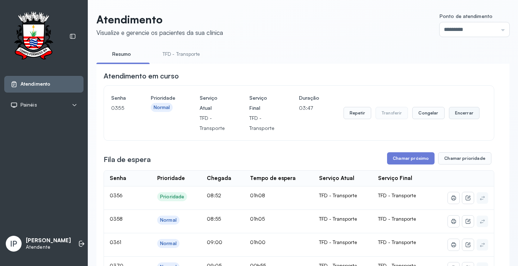
click at [453, 113] on button "Encerrar" at bounding box center [464, 113] width 31 height 12
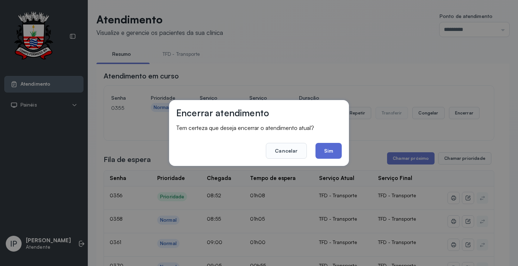
click at [329, 148] on button "Sim" at bounding box center [329, 151] width 26 height 16
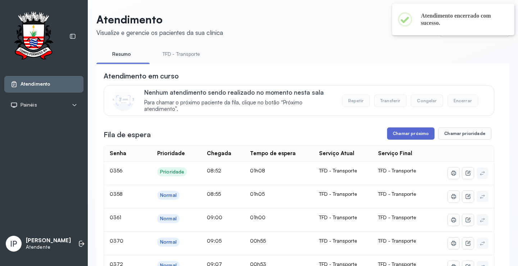
click at [411, 136] on button "Chamar próximo" at bounding box center [411, 133] width 48 height 12
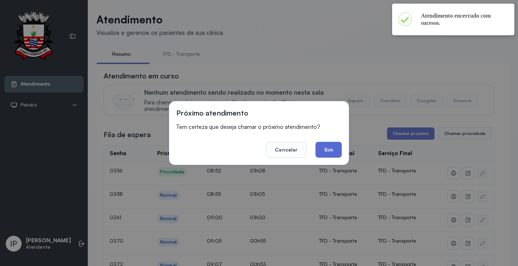
click at [329, 150] on button "Sim" at bounding box center [329, 150] width 26 height 16
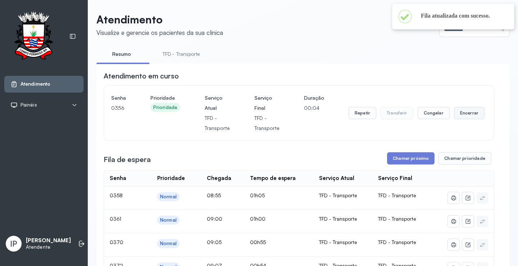
click at [465, 113] on button "Encerrar" at bounding box center [469, 113] width 31 height 12
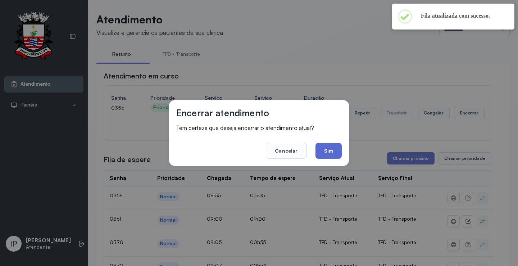
click at [328, 148] on button "Sim" at bounding box center [329, 151] width 26 height 16
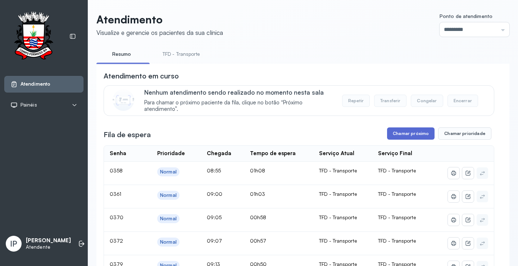
click at [420, 139] on button "Chamar próximo" at bounding box center [411, 133] width 48 height 12
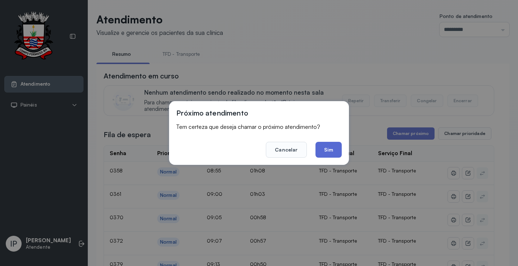
click at [334, 143] on button "Sim" at bounding box center [329, 150] width 26 height 16
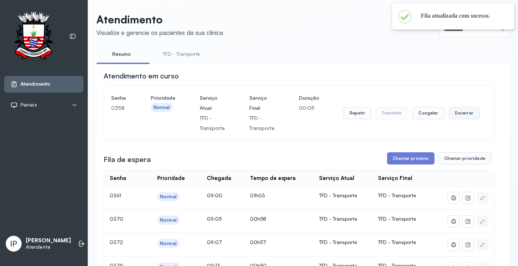
click at [460, 116] on button "Encerrar" at bounding box center [464, 113] width 31 height 12
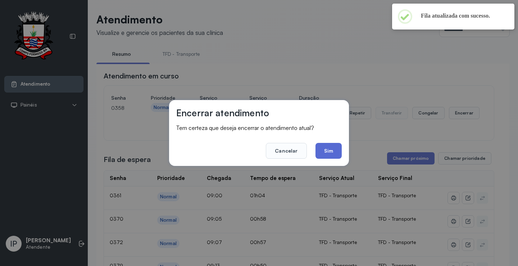
click at [324, 149] on button "Sim" at bounding box center [329, 151] width 26 height 16
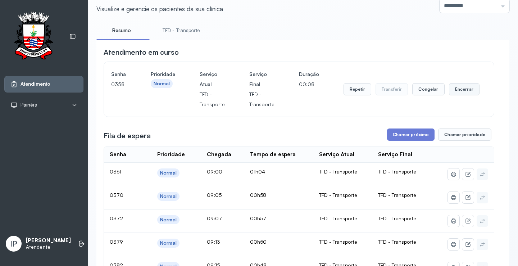
scroll to position [36, 0]
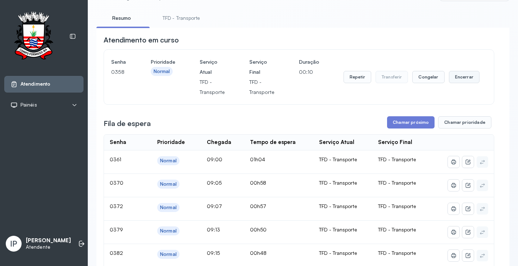
click at [464, 78] on button "Encerrar" at bounding box center [464, 77] width 31 height 12
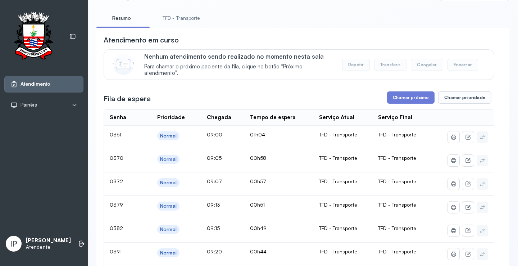
click at [384, 15] on ul "Resumo TFD - Transporte" at bounding box center [302, 20] width 413 height 16
click at [413, 95] on button "Chamar próximo" at bounding box center [411, 97] width 48 height 12
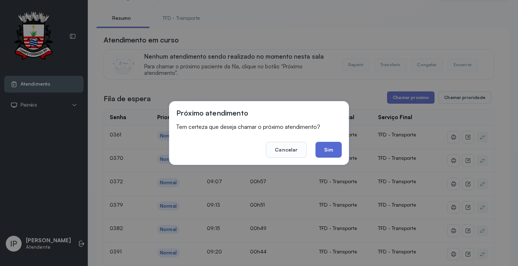
click at [337, 150] on button "Sim" at bounding box center [329, 150] width 26 height 16
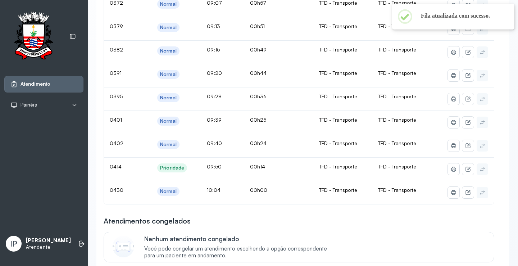
scroll to position [72, 0]
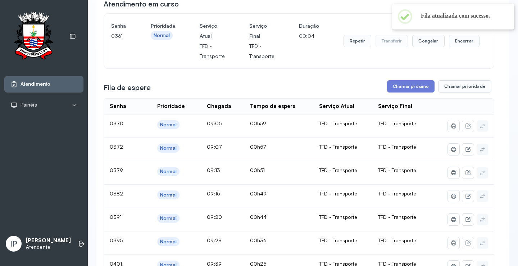
click at [368, 66] on div "Senha 0361 Prioridade Normal Serviço Atual TFD - Transporte Serviço Final TFD -…" at bounding box center [299, 41] width 390 height 55
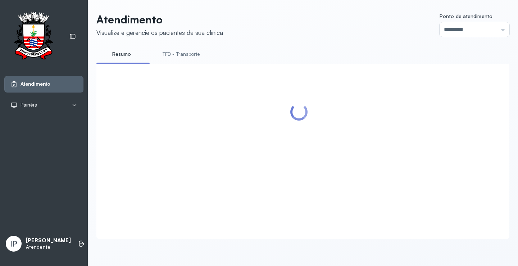
scroll to position [0, 0]
click at [309, 15] on div "Atendimento Visualize e gerencie os pacientes da sua clínica Ponto de atendimen…" at bounding box center [303, 129] width 431 height 259
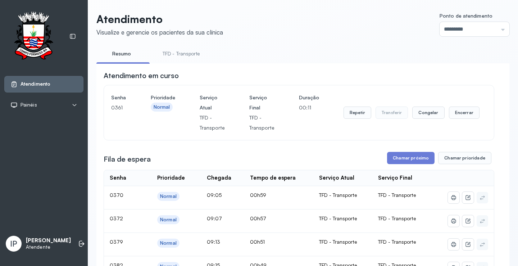
scroll to position [72, 0]
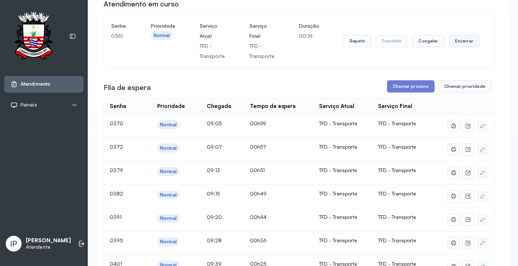
click at [459, 37] on button "Encerrar" at bounding box center [464, 41] width 31 height 12
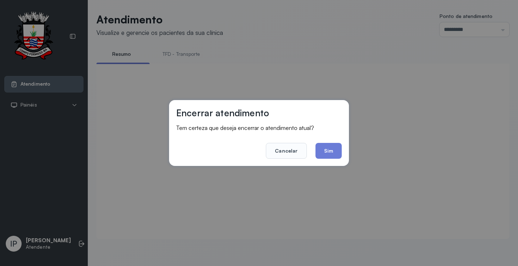
scroll to position [0, 0]
click at [336, 147] on button "Sim" at bounding box center [329, 151] width 26 height 16
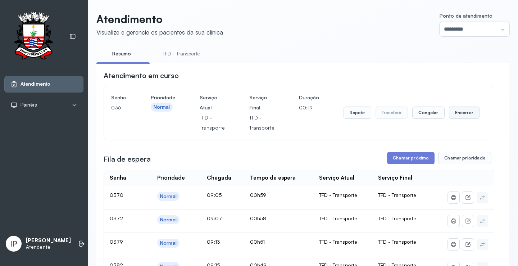
click at [459, 112] on button "Encerrar" at bounding box center [464, 113] width 31 height 12
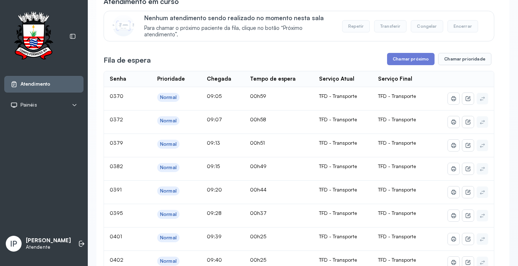
scroll to position [72, 0]
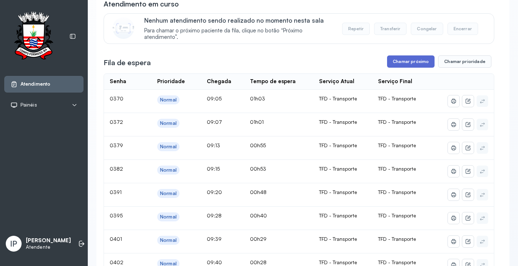
click at [418, 65] on button "Chamar próximo" at bounding box center [411, 61] width 48 height 12
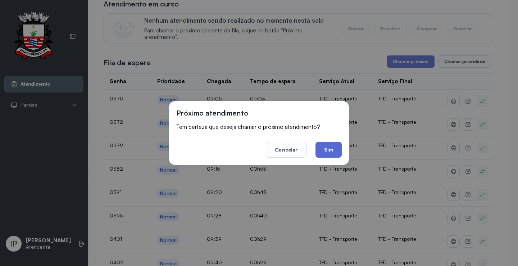
click at [331, 147] on button "Sim" at bounding box center [329, 150] width 26 height 16
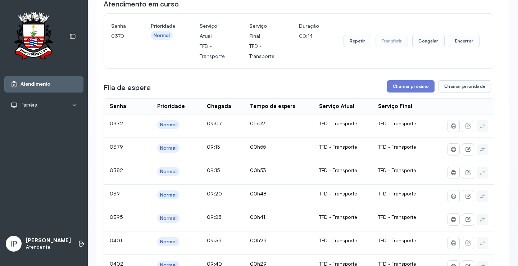
scroll to position [0, 0]
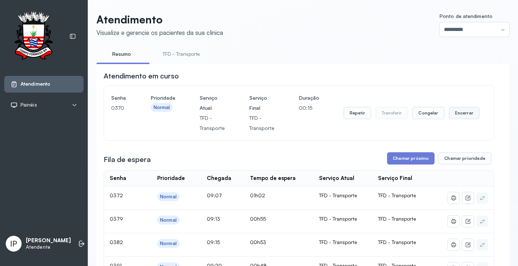
click at [471, 111] on button "Encerrar" at bounding box center [464, 113] width 31 height 12
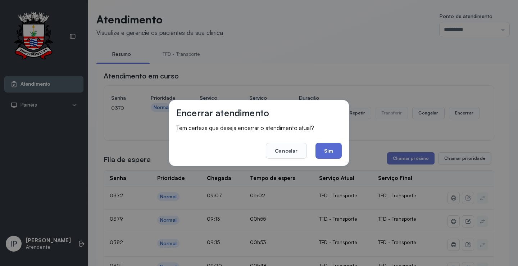
click at [327, 147] on button "Sim" at bounding box center [329, 151] width 26 height 16
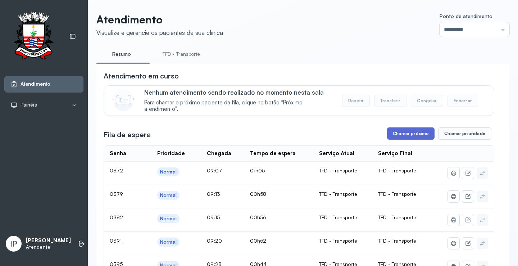
click at [398, 131] on button "Chamar próximo" at bounding box center [411, 133] width 48 height 12
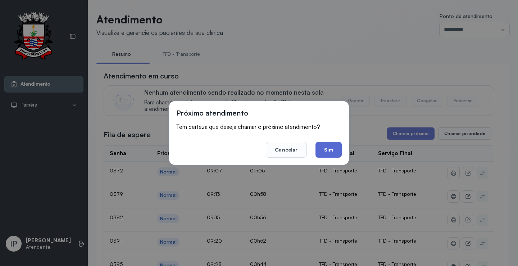
click at [333, 155] on button "Sim" at bounding box center [329, 150] width 26 height 16
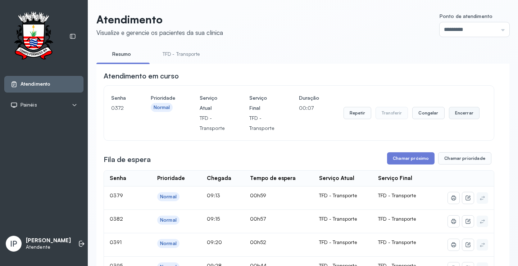
click at [461, 114] on button "Encerrar" at bounding box center [464, 113] width 31 height 12
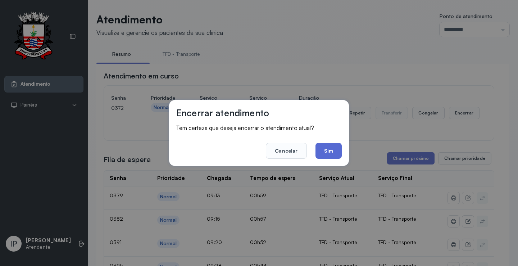
click at [336, 156] on button "Sim" at bounding box center [329, 151] width 26 height 16
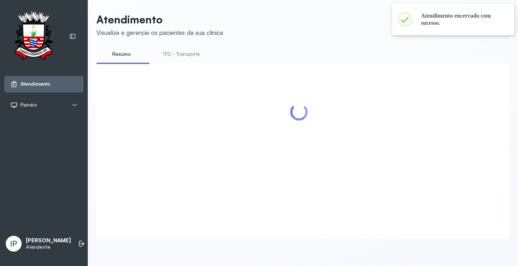
click at [394, 140] on div at bounding box center [299, 143] width 391 height 144
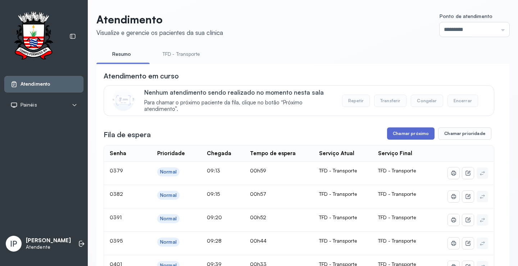
click at [412, 131] on button "Chamar próximo" at bounding box center [411, 133] width 48 height 12
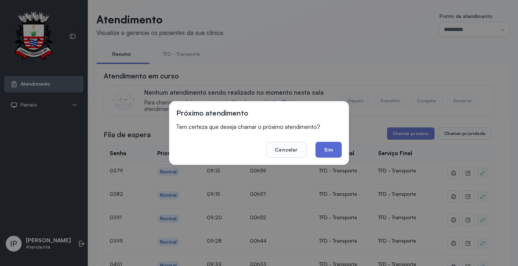
click at [327, 151] on button "Sim" at bounding box center [329, 150] width 26 height 16
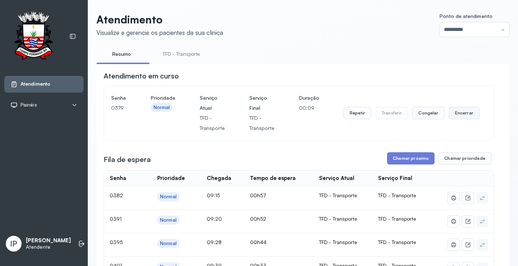
click at [463, 117] on button "Encerrar" at bounding box center [464, 113] width 31 height 12
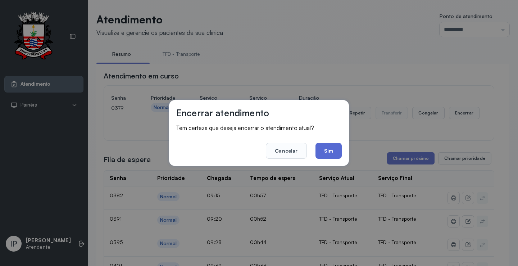
click at [333, 152] on button "Sim" at bounding box center [329, 151] width 26 height 16
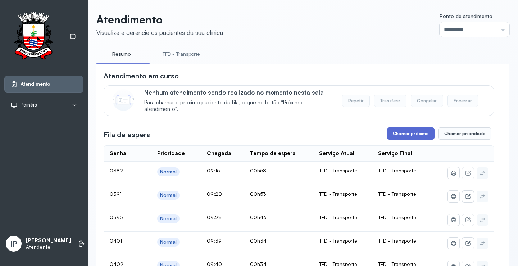
drag, startPoint x: 434, startPoint y: 141, endPoint x: 422, endPoint y: 140, distance: 12.6
click at [433, 140] on div "Chamar próximo Chamar prioridade" at bounding box center [439, 133] width 104 height 12
click at [401, 131] on button "Chamar próximo" at bounding box center [411, 133] width 48 height 12
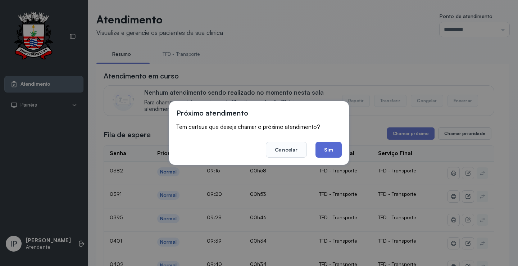
click at [338, 145] on button "Sim" at bounding box center [329, 150] width 26 height 16
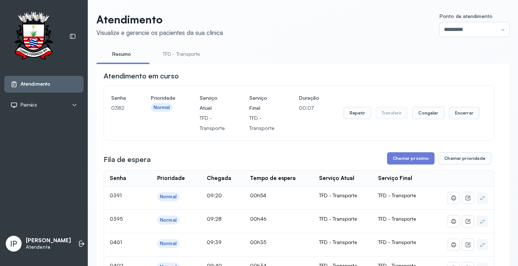
click at [467, 108] on div "Repetir Transferir Congelar Encerrar" at bounding box center [412, 113] width 136 height 40
click at [461, 118] on button "Encerrar" at bounding box center [464, 113] width 31 height 12
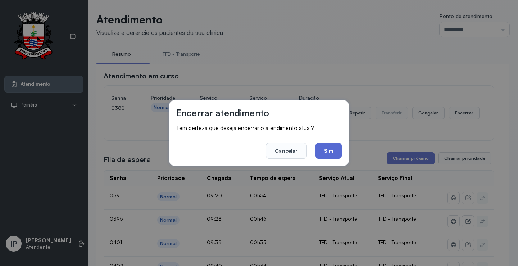
click at [335, 149] on button "Sim" at bounding box center [329, 151] width 26 height 16
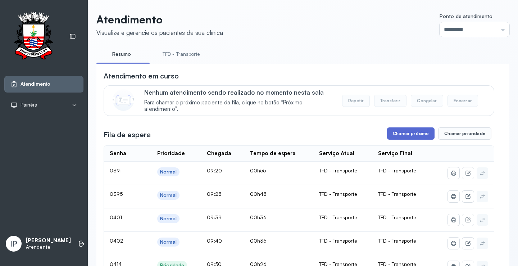
click at [413, 139] on button "Chamar próximo" at bounding box center [411, 133] width 48 height 12
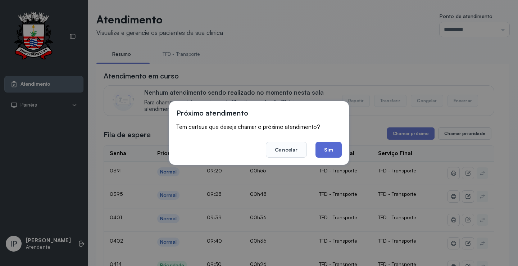
click at [338, 152] on button "Sim" at bounding box center [329, 150] width 26 height 16
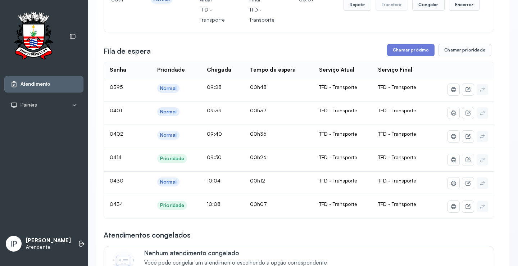
scroll to position [0, 0]
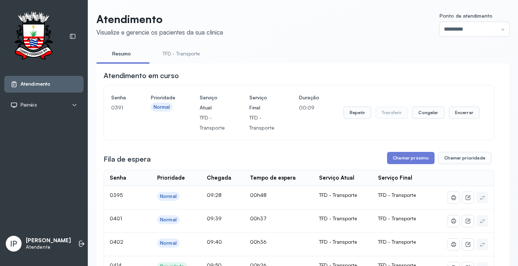
click at [464, 125] on div "Repetir Transferir Congelar Encerrar" at bounding box center [412, 113] width 136 height 40
click at [461, 115] on button "Encerrar" at bounding box center [464, 113] width 31 height 12
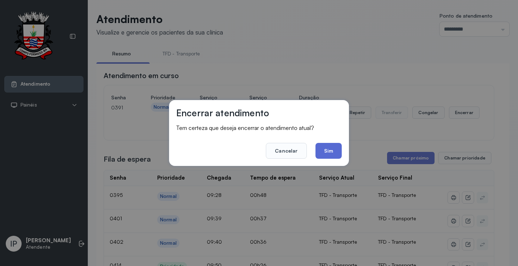
click at [334, 152] on button "Sim" at bounding box center [329, 151] width 26 height 16
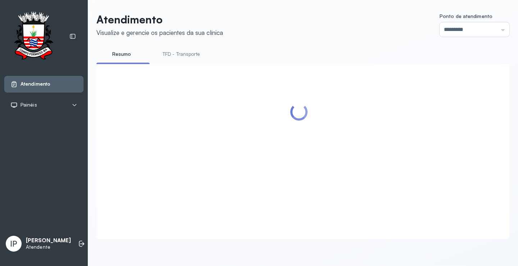
scroll to position [72, 0]
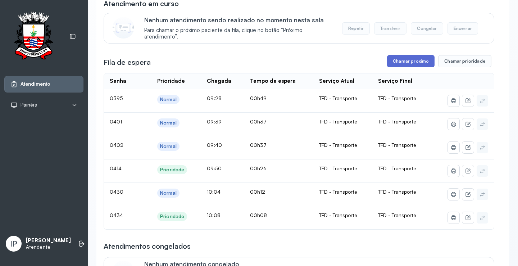
click at [408, 63] on button "Chamar próximo" at bounding box center [411, 61] width 48 height 12
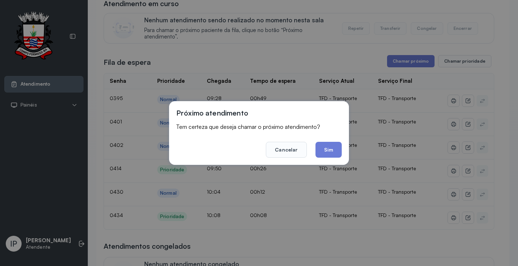
click at [331, 150] on button "Sim" at bounding box center [329, 150] width 26 height 16
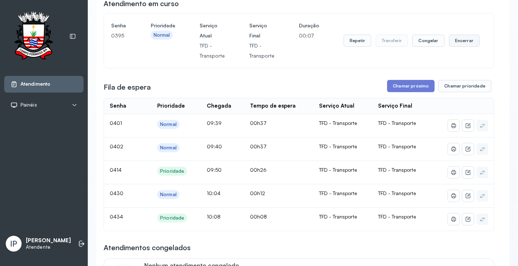
click at [462, 42] on button "Encerrar" at bounding box center [464, 41] width 31 height 12
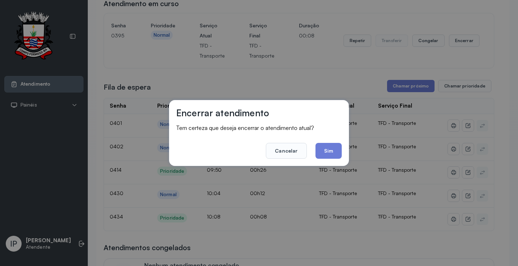
drag, startPoint x: 334, startPoint y: 153, endPoint x: 337, endPoint y: 140, distance: 14.0
click at [333, 154] on button "Sim" at bounding box center [329, 151] width 26 height 16
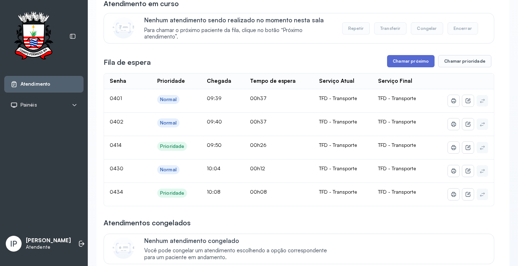
click at [423, 62] on button "Chamar próximo" at bounding box center [411, 61] width 48 height 12
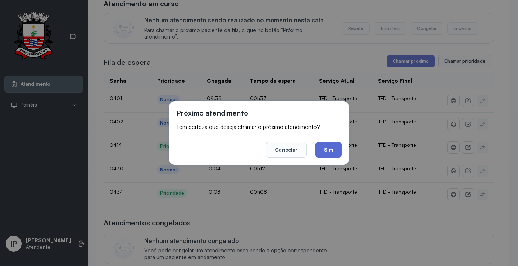
drag, startPoint x: 328, startPoint y: 152, endPoint x: 338, endPoint y: 86, distance: 66.3
click at [328, 152] on button "Sim" at bounding box center [329, 150] width 26 height 16
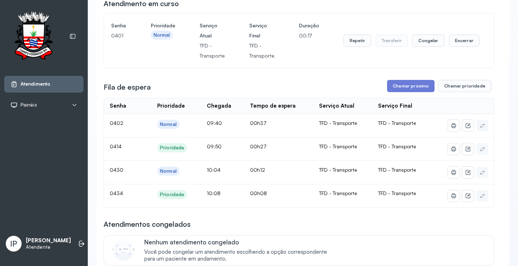
click at [441, 16] on div "Senha 0401 Prioridade Normal Serviço Atual TFD - Transporte Serviço Final TFD -…" at bounding box center [299, 40] width 390 height 55
click at [454, 22] on div "Senha 0401 Prioridade Normal Serviço Atual TFD - Transporte Serviço Final TFD -…" at bounding box center [299, 40] width 390 height 55
click at [461, 40] on button "Encerrar" at bounding box center [464, 41] width 31 height 12
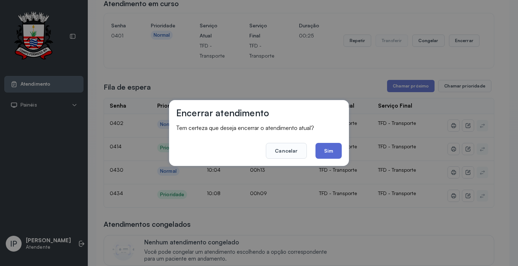
click at [336, 148] on button "Sim" at bounding box center [329, 151] width 26 height 16
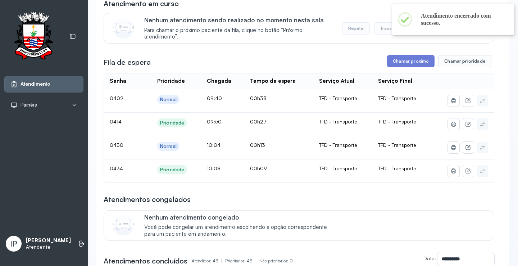
click at [335, 19] on div "Nenhum atendimento sendo realizado no momento nesta sala Para chamar o próximo …" at bounding box center [314, 28] width 341 height 24
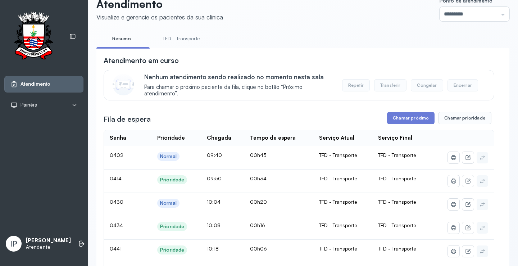
scroll to position [0, 0]
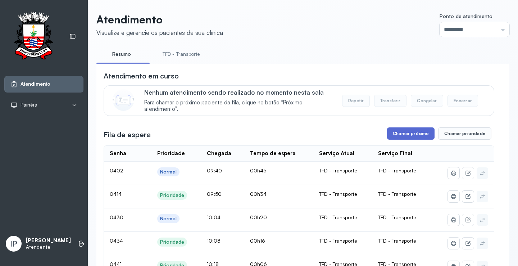
click at [413, 135] on button "Chamar próximo" at bounding box center [411, 133] width 48 height 12
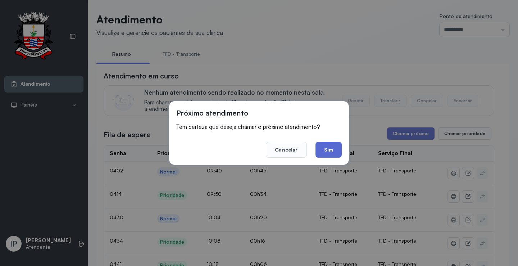
click at [324, 145] on button "Sim" at bounding box center [329, 150] width 26 height 16
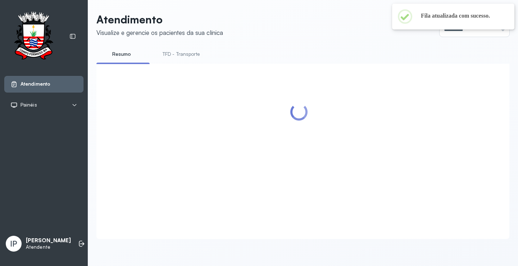
click at [197, 51] on link "TFD - Transporte" at bounding box center [182, 54] width 52 height 12
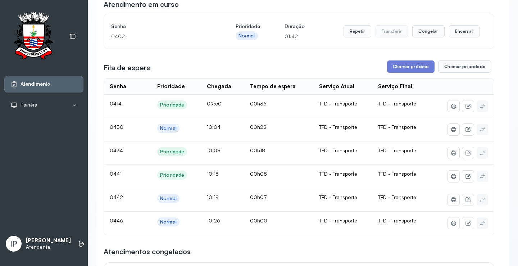
scroll to position [72, 0]
click at [394, 65] on button "Chamar próximo" at bounding box center [411, 66] width 48 height 12
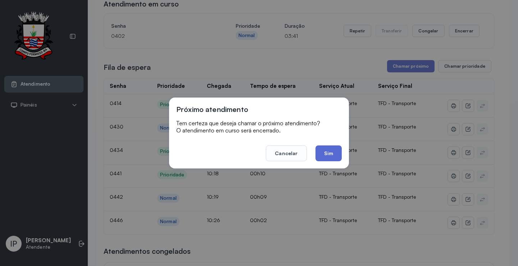
click at [323, 149] on button "Sim" at bounding box center [329, 153] width 26 height 16
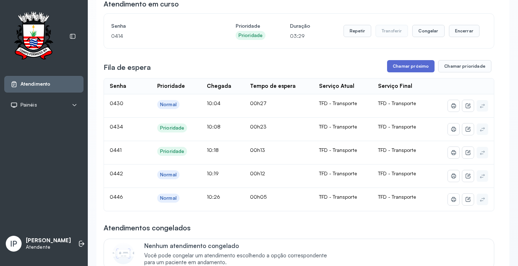
click at [403, 69] on button "Chamar próximo" at bounding box center [411, 66] width 48 height 12
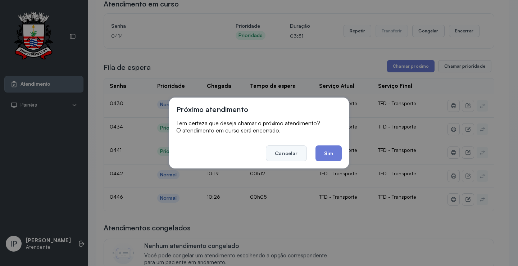
click at [289, 148] on button "Cancelar" at bounding box center [286, 153] width 41 height 16
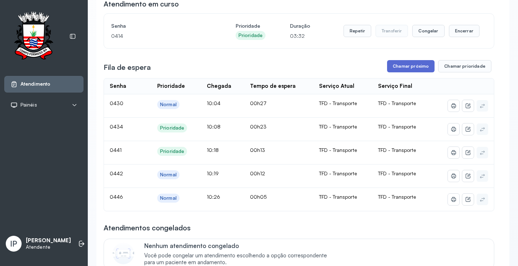
click at [410, 69] on button "Chamar próximo" at bounding box center [411, 66] width 48 height 12
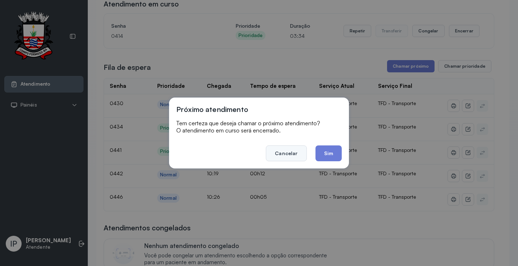
click at [287, 150] on button "Cancelar" at bounding box center [286, 153] width 41 height 16
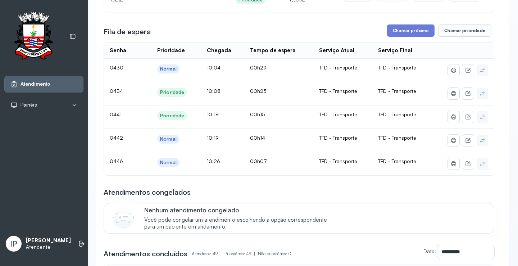
scroll to position [108, 0]
click at [413, 32] on button "Chamar próximo" at bounding box center [411, 30] width 48 height 12
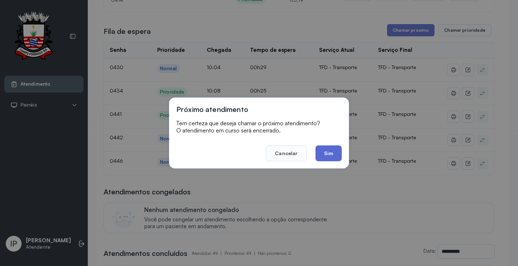
click at [317, 153] on button "Sim" at bounding box center [329, 153] width 26 height 16
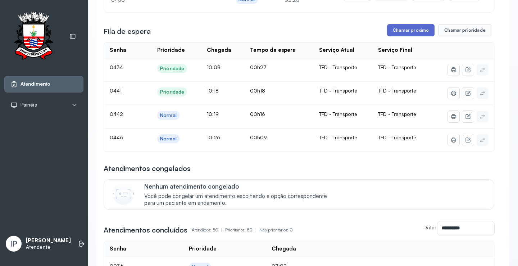
click at [418, 29] on button "Chamar próximo" at bounding box center [411, 30] width 48 height 12
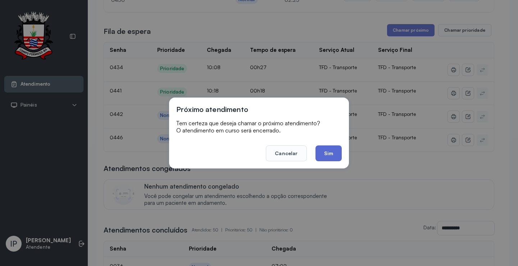
click at [324, 148] on button "Sim" at bounding box center [329, 153] width 26 height 16
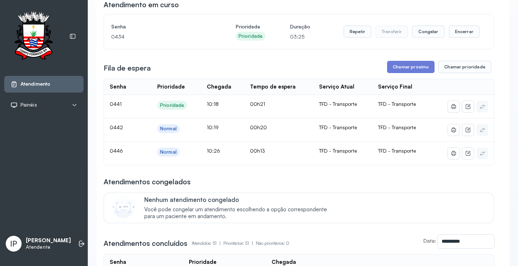
scroll to position [72, 0]
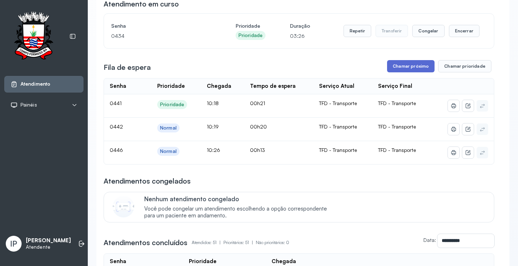
click at [410, 66] on button "Chamar próximo" at bounding box center [411, 66] width 48 height 12
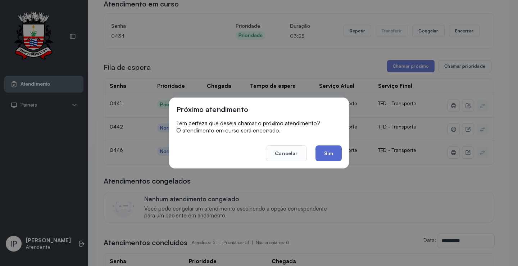
click at [333, 151] on button "Sim" at bounding box center [329, 153] width 26 height 16
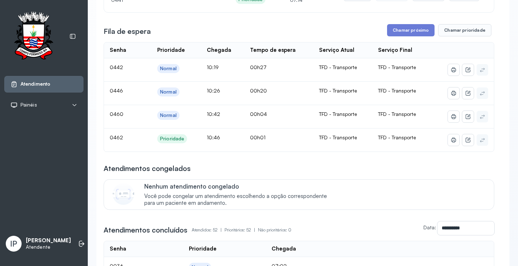
scroll to position [36, 0]
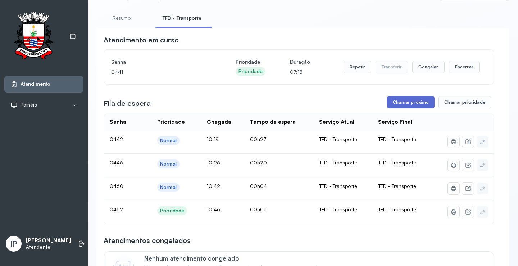
click at [408, 104] on button "Chamar próximo" at bounding box center [411, 102] width 48 height 12
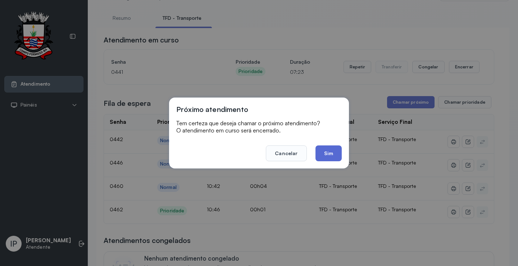
click at [331, 154] on button "Sim" at bounding box center [329, 153] width 26 height 16
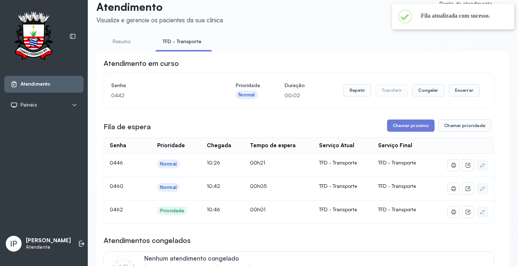
scroll to position [0, 0]
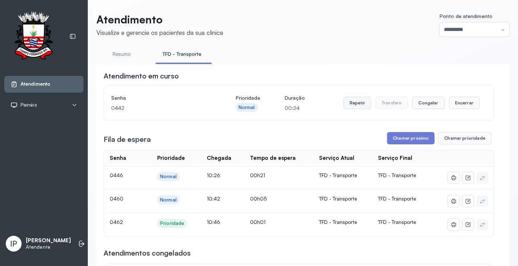
click at [349, 104] on button "Repetir" at bounding box center [358, 103] width 28 height 12
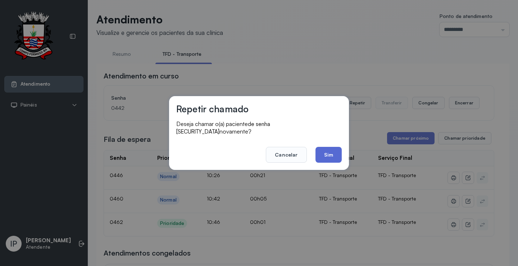
click at [319, 152] on button "Sim" at bounding box center [329, 155] width 26 height 16
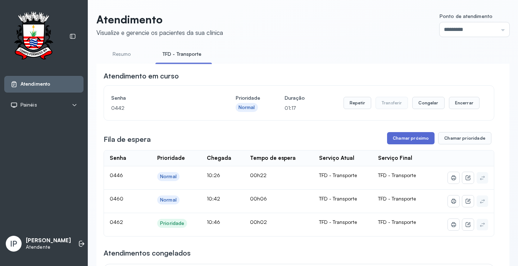
click at [414, 138] on button "Chamar próximo" at bounding box center [411, 138] width 48 height 12
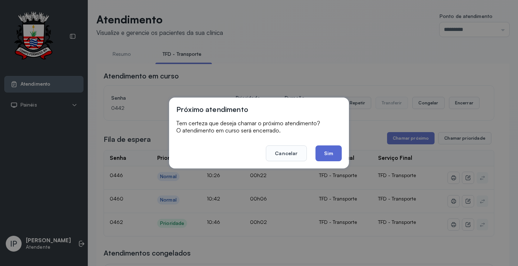
click at [316, 153] on button "Sim" at bounding box center [329, 153] width 26 height 16
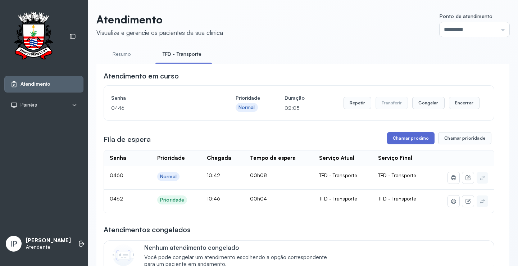
click at [400, 137] on button "Chamar próximo" at bounding box center [411, 138] width 48 height 12
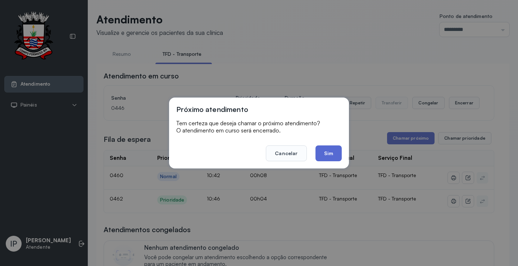
click at [334, 150] on button "Sim" at bounding box center [329, 153] width 26 height 16
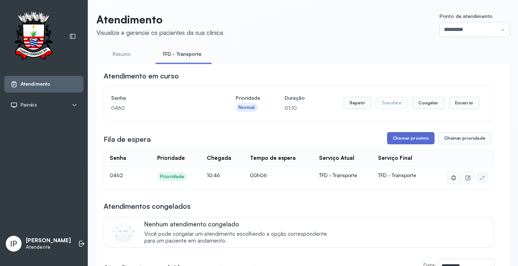
click at [408, 141] on button "Chamar próximo" at bounding box center [411, 138] width 48 height 12
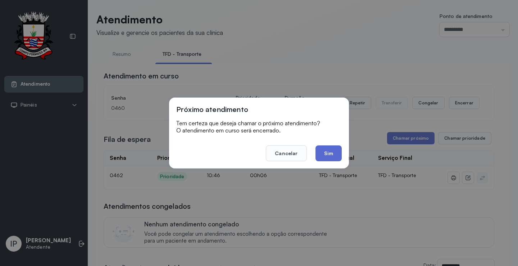
click at [326, 148] on button "Sim" at bounding box center [329, 153] width 26 height 16
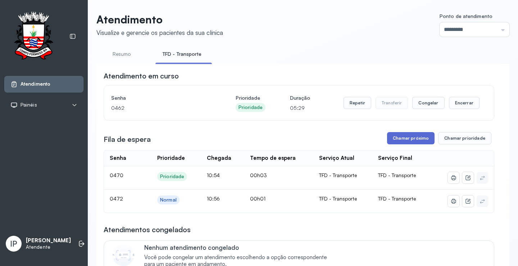
click at [394, 139] on button "Chamar próximo" at bounding box center [411, 138] width 48 height 12
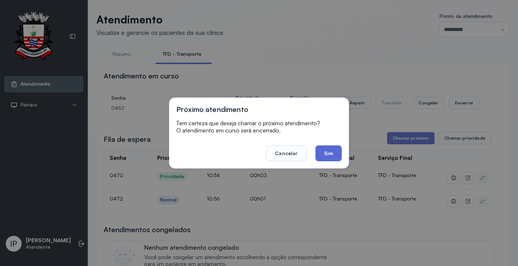
click at [324, 149] on button "Sim" at bounding box center [329, 153] width 26 height 16
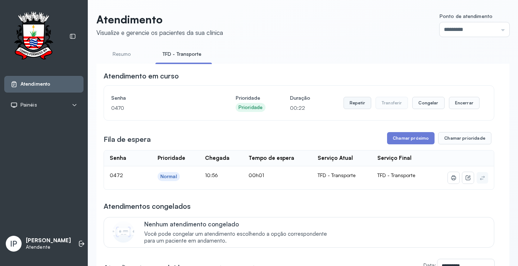
click at [358, 101] on button "Repetir" at bounding box center [358, 103] width 28 height 12
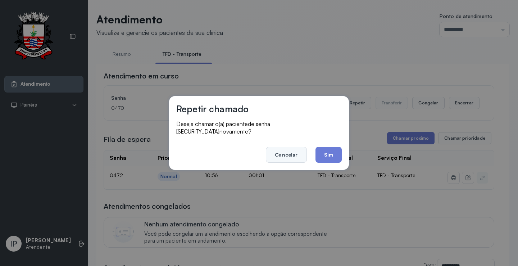
click at [286, 152] on button "Cancelar" at bounding box center [286, 155] width 41 height 16
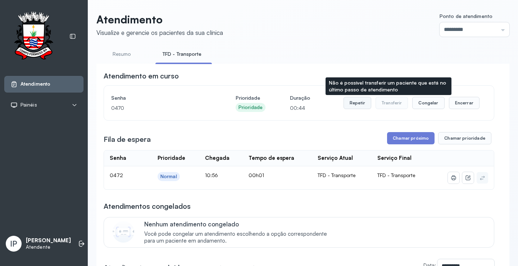
click at [354, 104] on button "Repetir" at bounding box center [358, 103] width 28 height 12
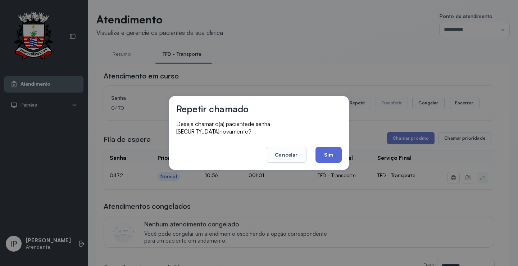
click at [324, 149] on button "Sim" at bounding box center [329, 155] width 26 height 16
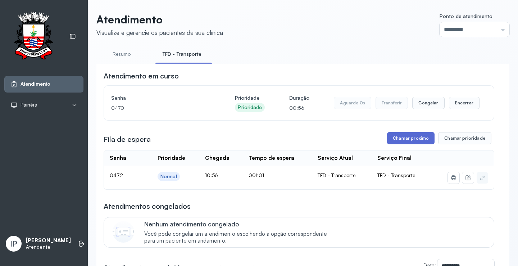
click at [409, 136] on button "Chamar próximo" at bounding box center [411, 138] width 48 height 12
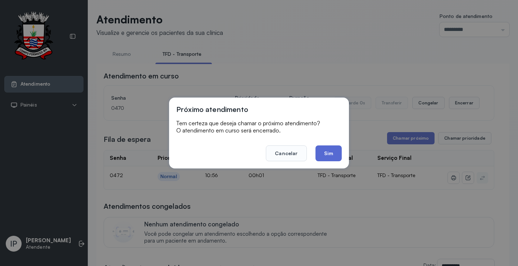
click at [331, 147] on button "Sim" at bounding box center [329, 153] width 26 height 16
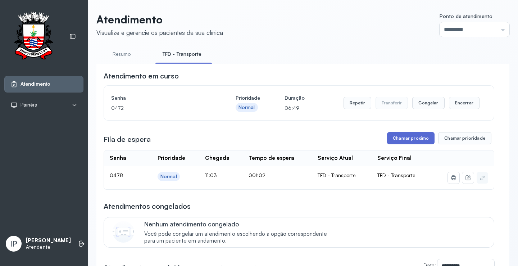
click at [405, 134] on button "Chamar próximo" at bounding box center [411, 138] width 48 height 12
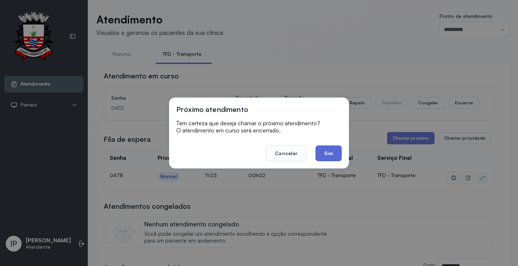
click at [323, 156] on button "Sim" at bounding box center [329, 153] width 26 height 16
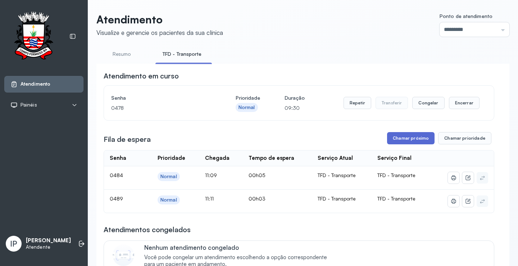
click at [407, 138] on button "Chamar próximo" at bounding box center [411, 138] width 48 height 12
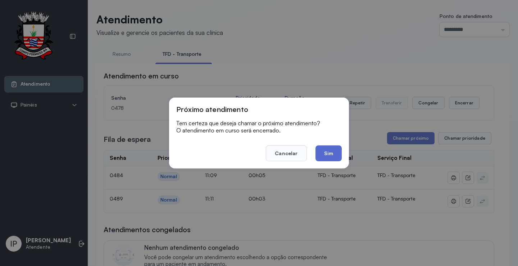
click at [336, 154] on button "Sim" at bounding box center [329, 153] width 26 height 16
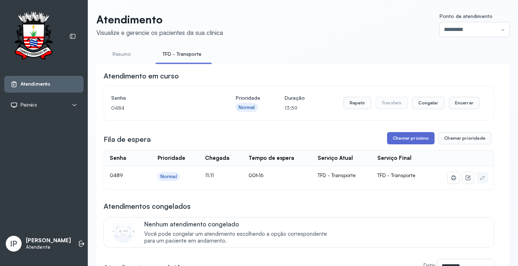
click at [411, 134] on button "Chamar próximo" at bounding box center [411, 138] width 48 height 12
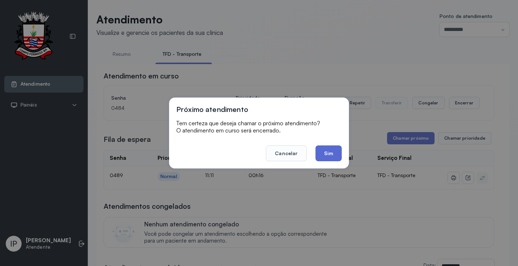
click at [329, 154] on button "Sim" at bounding box center [329, 153] width 26 height 16
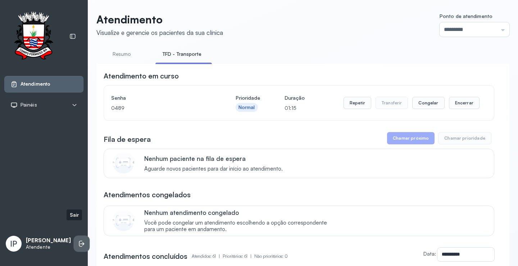
click at [78, 240] on icon at bounding box center [81, 243] width 7 height 7
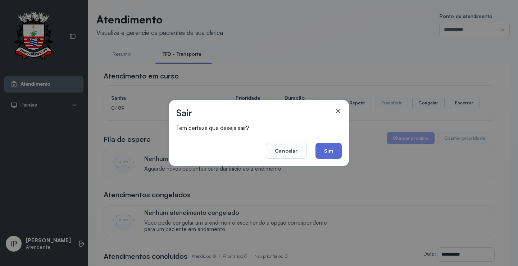
click at [332, 145] on button "Sim" at bounding box center [329, 151] width 26 height 16
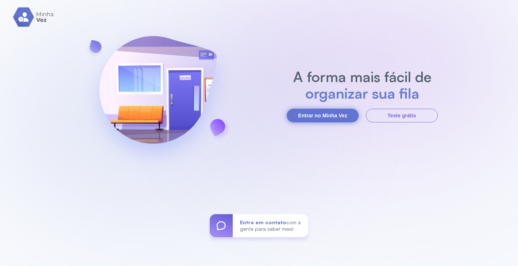
click at [320, 112] on button "Entrar no Minha Vez" at bounding box center [323, 116] width 72 height 14
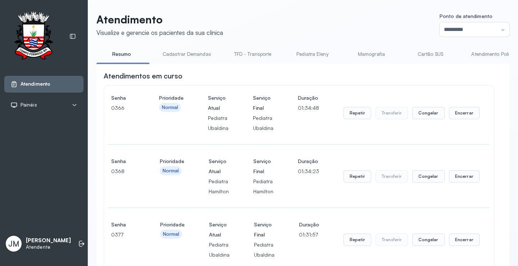
click at [256, 53] on link "TFD - Transporte" at bounding box center [253, 54] width 52 height 12
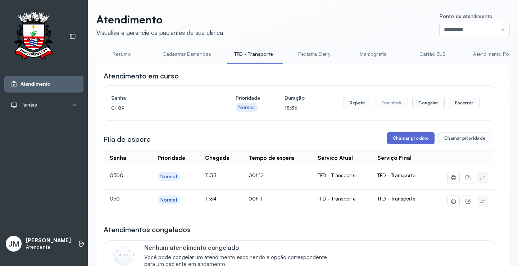
click at [403, 136] on button "Chamar próximo" at bounding box center [411, 138] width 48 height 12
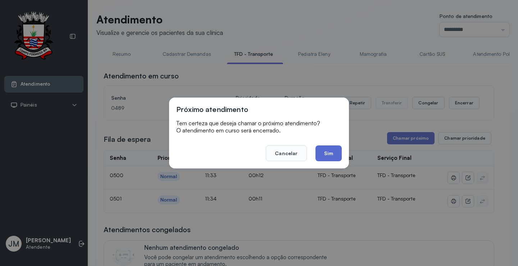
click at [330, 154] on button "Sim" at bounding box center [329, 153] width 26 height 16
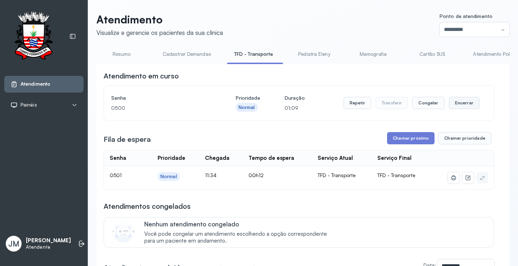
click at [459, 104] on button "Encerrar" at bounding box center [464, 103] width 31 height 12
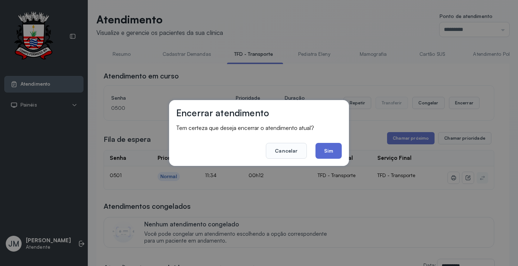
click at [329, 149] on button "Sim" at bounding box center [329, 151] width 26 height 16
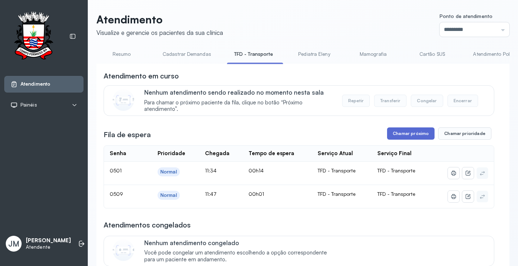
click at [404, 135] on button "Chamar próximo" at bounding box center [411, 133] width 48 height 12
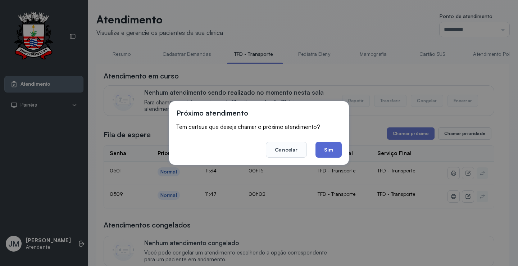
click at [332, 149] on button "Sim" at bounding box center [329, 150] width 26 height 16
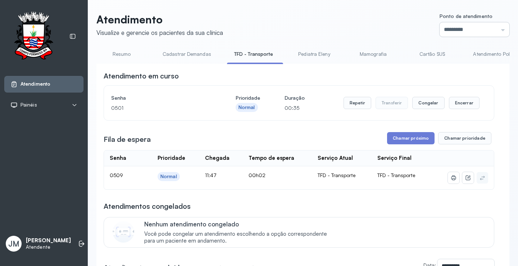
click at [498, 32] on input "*********" at bounding box center [475, 29] width 70 height 14
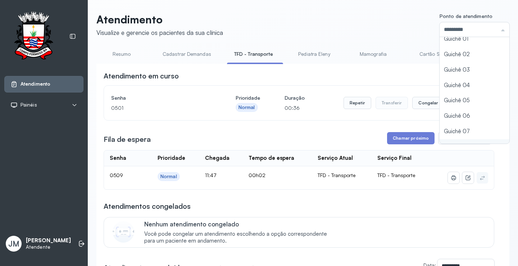
scroll to position [32, 0]
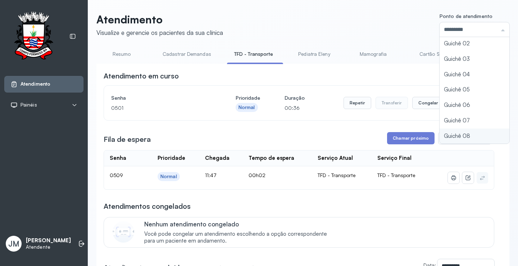
type input "*********"
drag, startPoint x: 435, startPoint y: 134, endPoint x: 456, endPoint y: 129, distance: 21.6
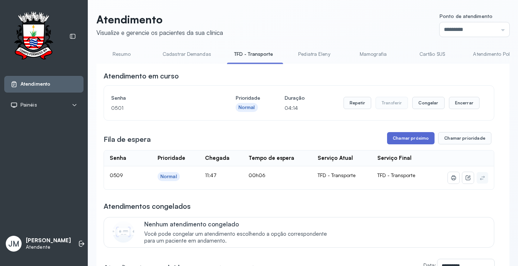
click at [418, 141] on button "Chamar próximo" at bounding box center [411, 138] width 48 height 12
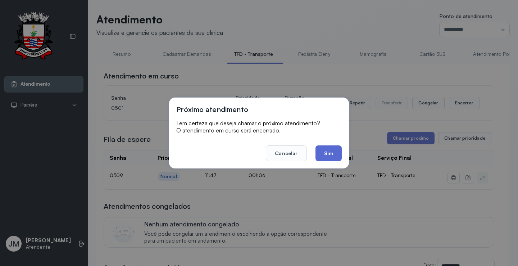
click at [324, 156] on button "Sim" at bounding box center [329, 153] width 26 height 16
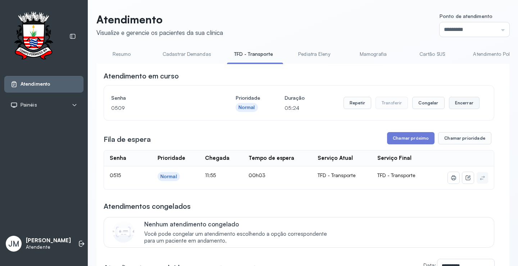
click at [452, 105] on button "Encerrar" at bounding box center [464, 103] width 31 height 12
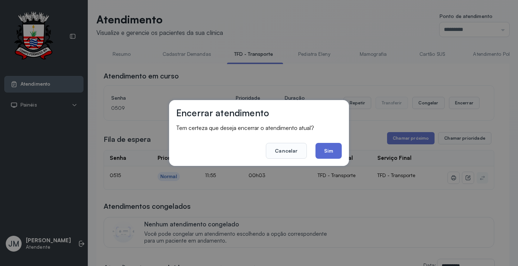
click at [334, 153] on button "Sim" at bounding box center [329, 151] width 26 height 16
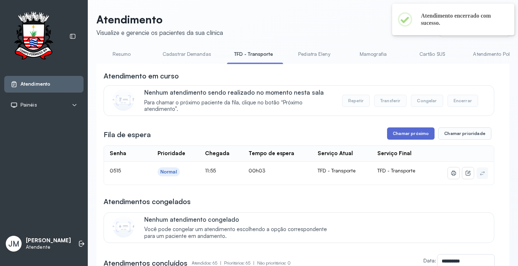
click at [407, 136] on button "Chamar próximo" at bounding box center [411, 133] width 48 height 12
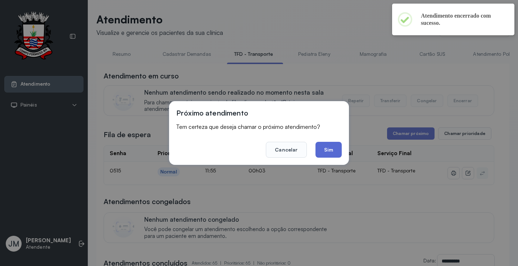
drag, startPoint x: 338, startPoint y: 146, endPoint x: 332, endPoint y: 138, distance: 10.0
click at [338, 145] on button "Sim" at bounding box center [329, 150] width 26 height 16
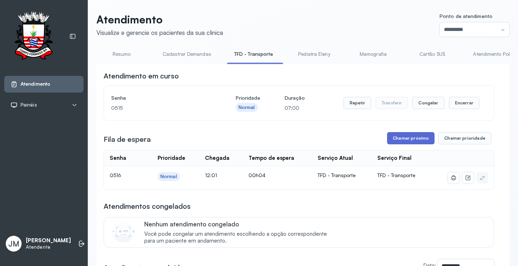
click at [404, 139] on button "Chamar próximo" at bounding box center [411, 138] width 48 height 12
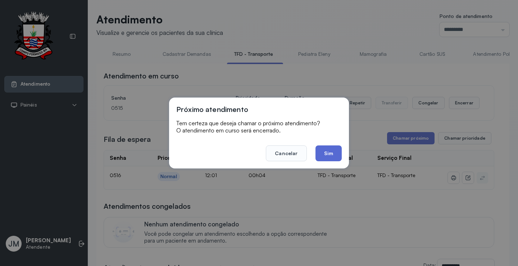
click at [326, 150] on button "Sim" at bounding box center [329, 153] width 26 height 16
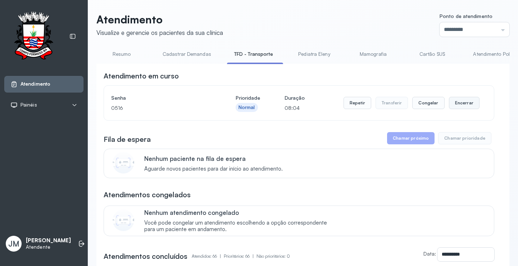
click at [454, 102] on button "Encerrar" at bounding box center [464, 103] width 31 height 12
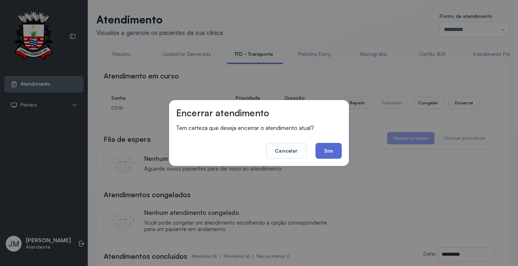
click at [329, 149] on button "Sim" at bounding box center [329, 151] width 26 height 16
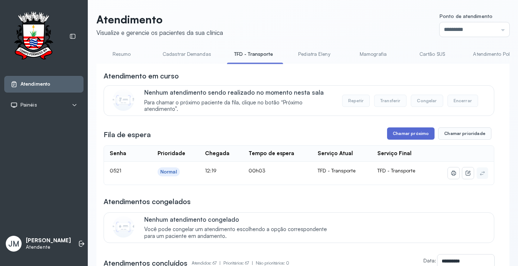
click at [405, 133] on button "Chamar próximo" at bounding box center [411, 133] width 48 height 12
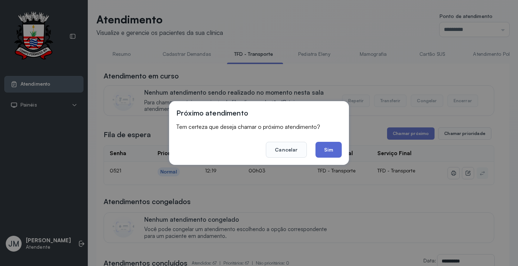
click at [337, 150] on button "Sim" at bounding box center [329, 150] width 26 height 16
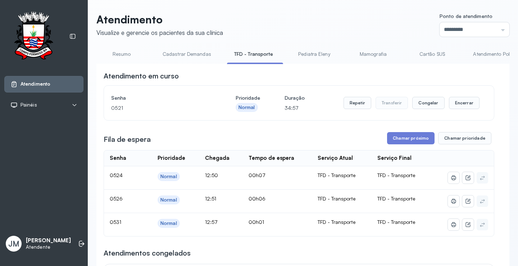
click at [405, 137] on button "Chamar próximo" at bounding box center [411, 138] width 48 height 12
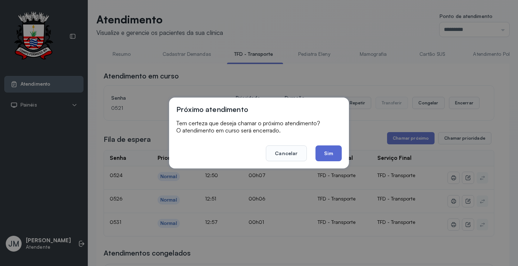
click at [331, 156] on button "Sim" at bounding box center [329, 153] width 26 height 16
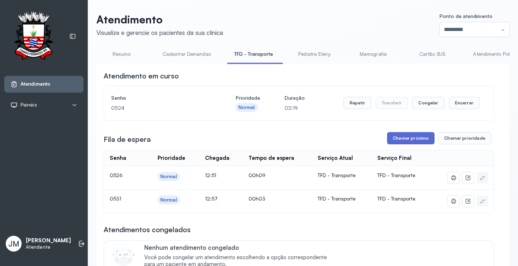
click at [408, 142] on button "Chamar próximo" at bounding box center [411, 138] width 48 height 12
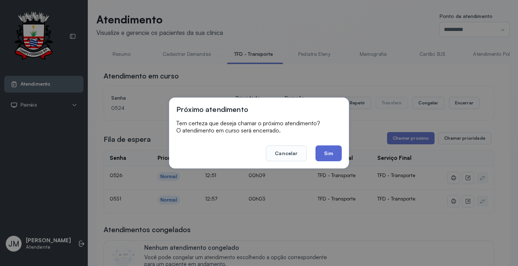
click at [325, 150] on button "Sim" at bounding box center [329, 153] width 26 height 16
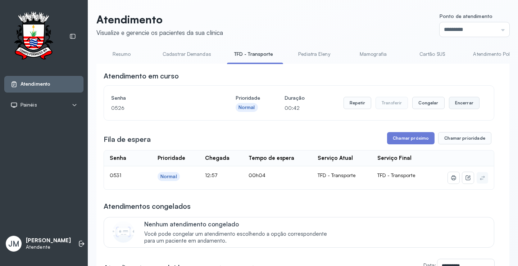
click at [461, 105] on button "Encerrar" at bounding box center [464, 103] width 31 height 12
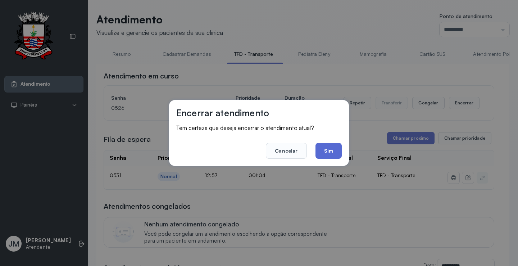
click at [334, 152] on button "Sim" at bounding box center [329, 151] width 26 height 16
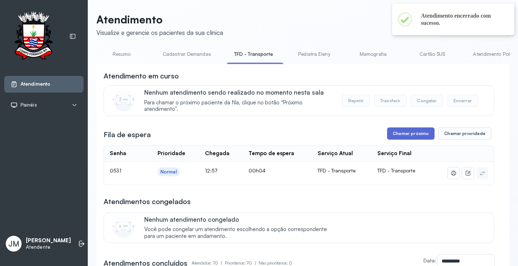
click at [409, 134] on button "Chamar próximo" at bounding box center [411, 133] width 48 height 12
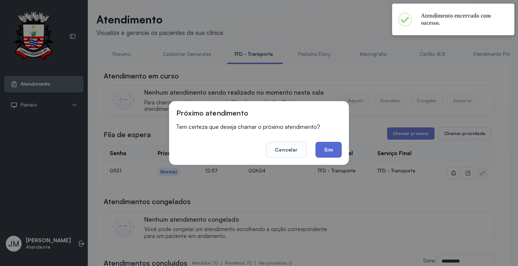
click at [320, 149] on button "Sim" at bounding box center [329, 150] width 26 height 16
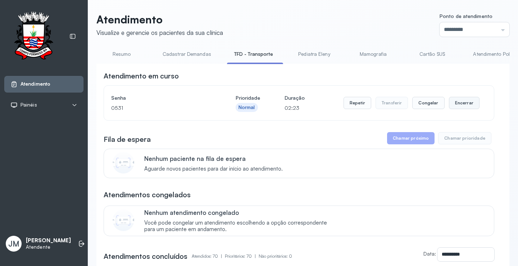
click at [458, 100] on button "Encerrar" at bounding box center [464, 103] width 31 height 12
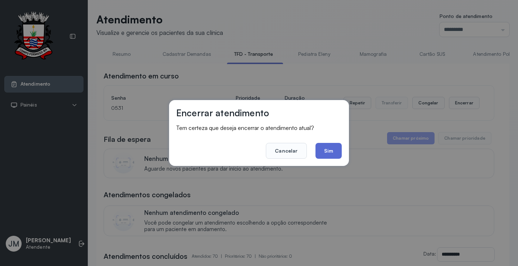
click at [328, 152] on button "Sim" at bounding box center [329, 151] width 26 height 16
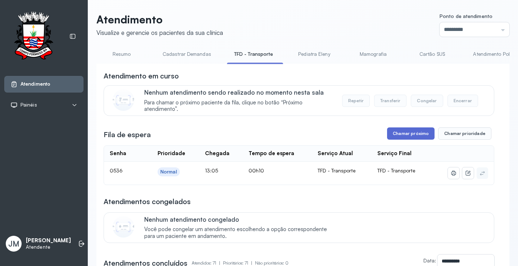
click at [400, 139] on button "Chamar próximo" at bounding box center [411, 133] width 48 height 12
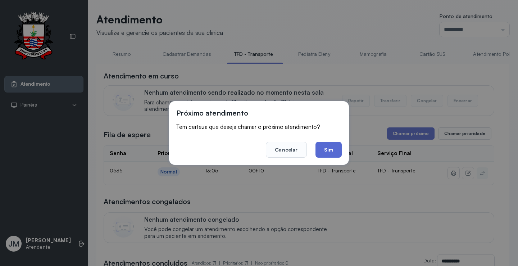
click at [337, 152] on button "Sim" at bounding box center [329, 150] width 26 height 16
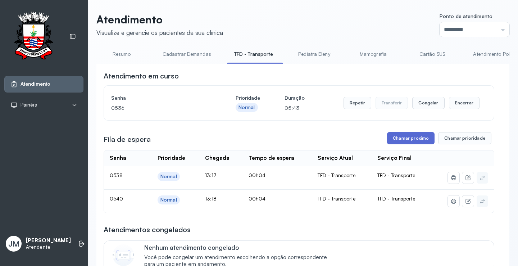
click at [396, 137] on button "Chamar próximo" at bounding box center [411, 138] width 48 height 12
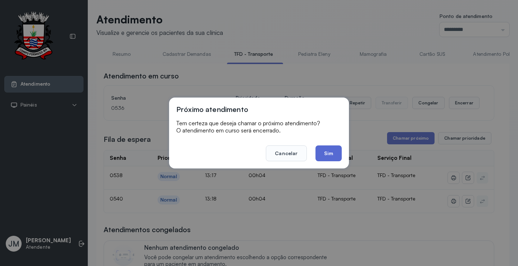
click at [338, 154] on button "Sim" at bounding box center [329, 153] width 26 height 16
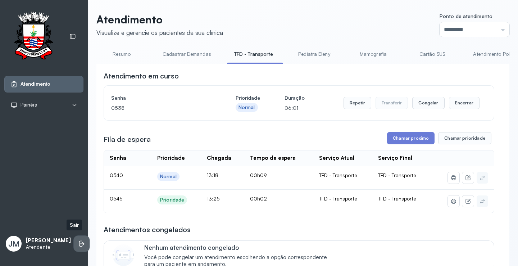
click at [78, 240] on icon at bounding box center [81, 243] width 7 height 7
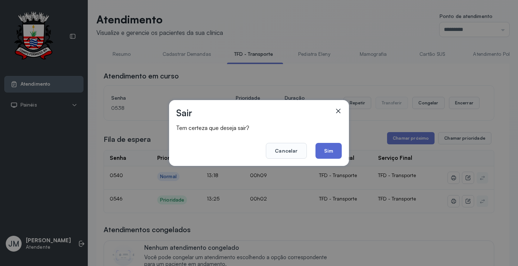
click at [328, 149] on button "Sim" at bounding box center [329, 151] width 26 height 16
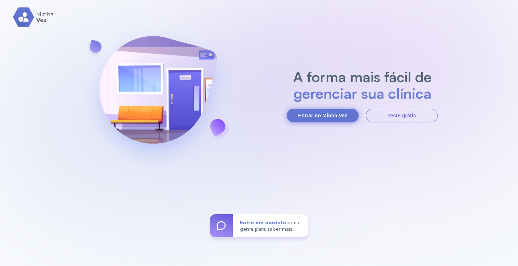
click at [320, 116] on button "Entrar no Minha Vez" at bounding box center [323, 116] width 72 height 14
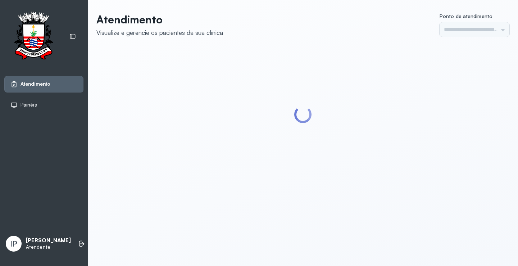
type input "*********"
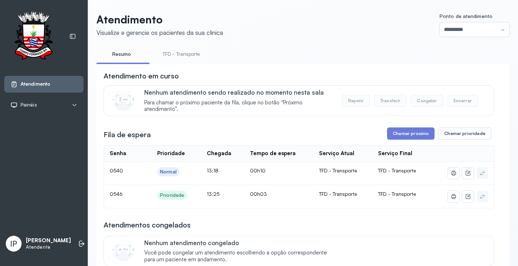
click at [200, 56] on link "TFD - Transporte" at bounding box center [182, 54] width 52 height 12
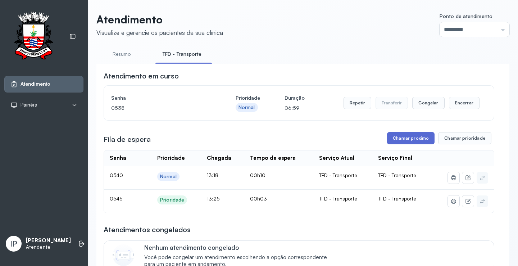
click at [410, 138] on button "Chamar próximo" at bounding box center [411, 138] width 48 height 12
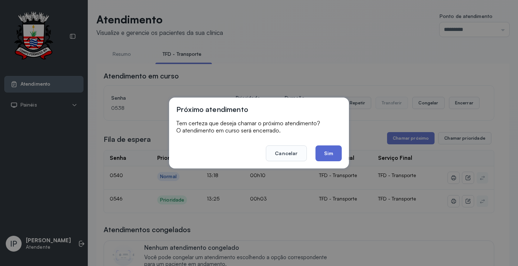
click at [334, 151] on button "Sim" at bounding box center [329, 153] width 26 height 16
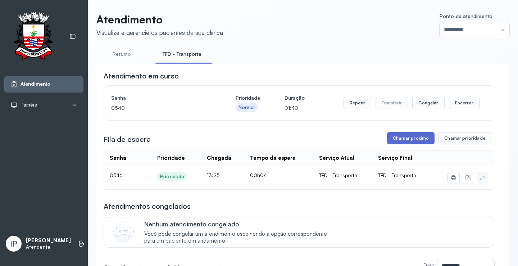
click at [393, 141] on button "Chamar próximo" at bounding box center [411, 138] width 48 height 12
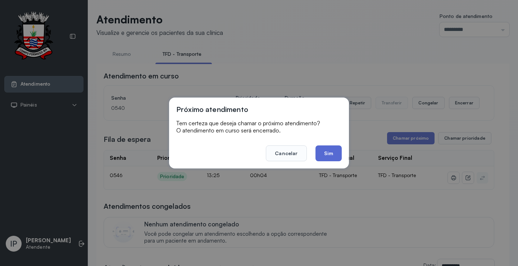
click at [322, 153] on button "Sim" at bounding box center [329, 153] width 26 height 16
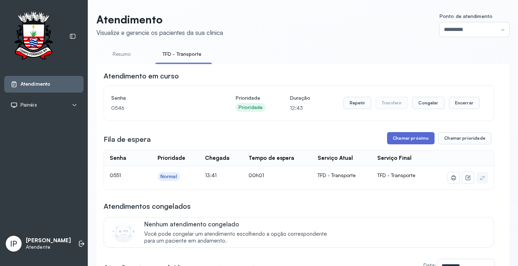
click at [396, 139] on button "Chamar próximo" at bounding box center [411, 138] width 48 height 12
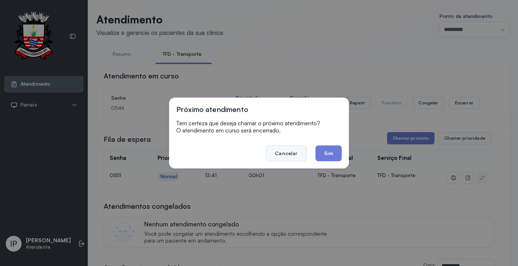
click at [300, 152] on button "Cancelar" at bounding box center [286, 153] width 41 height 16
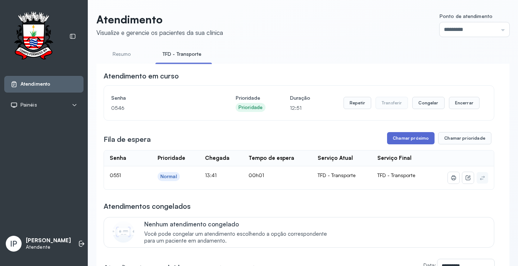
click at [400, 143] on button "Chamar próximo" at bounding box center [411, 138] width 48 height 12
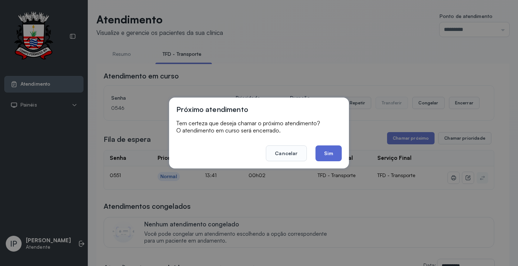
click at [329, 154] on button "Sim" at bounding box center [329, 153] width 26 height 16
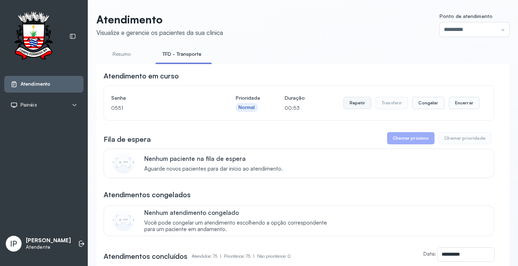
click at [350, 102] on button "Repetir" at bounding box center [358, 103] width 28 height 12
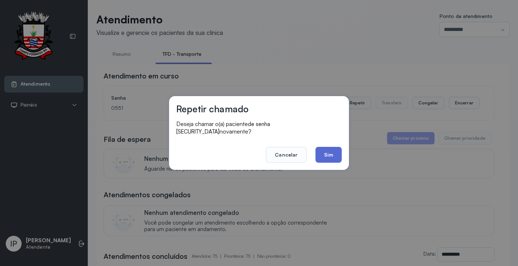
click at [321, 151] on button "Sim" at bounding box center [329, 155] width 26 height 16
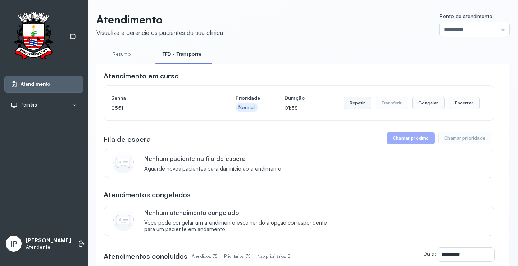
click at [352, 104] on button "Repetir" at bounding box center [358, 103] width 28 height 12
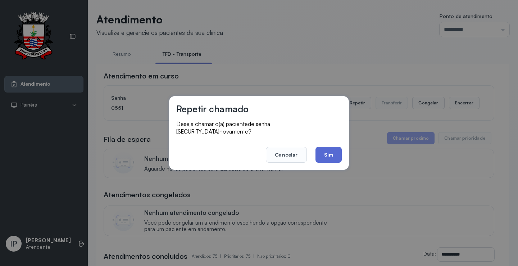
click at [331, 149] on button "Sim" at bounding box center [329, 155] width 26 height 16
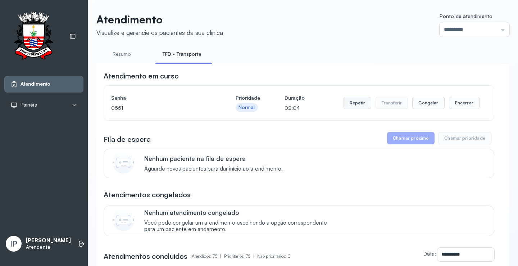
click at [359, 107] on button "Repetir" at bounding box center [358, 103] width 28 height 12
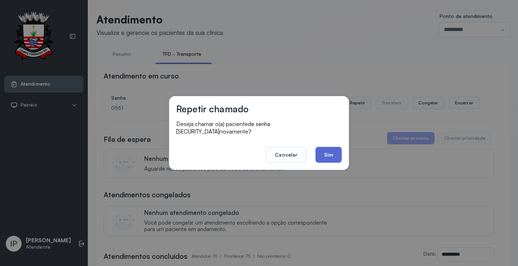
click at [337, 151] on button "Sim" at bounding box center [329, 155] width 26 height 16
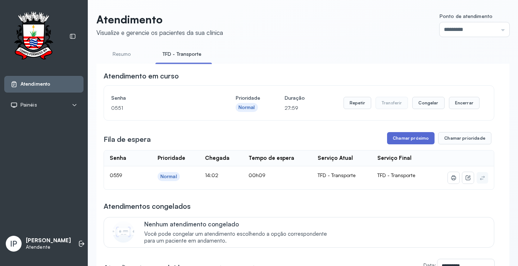
click at [416, 138] on button "Chamar próximo" at bounding box center [411, 138] width 48 height 12
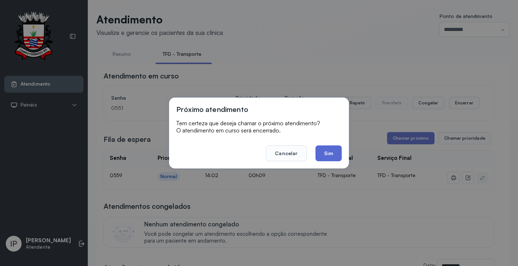
click at [332, 153] on button "Sim" at bounding box center [329, 153] width 26 height 16
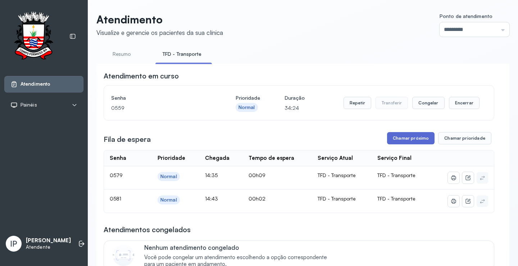
click at [407, 135] on button "Chamar próximo" at bounding box center [411, 138] width 48 height 12
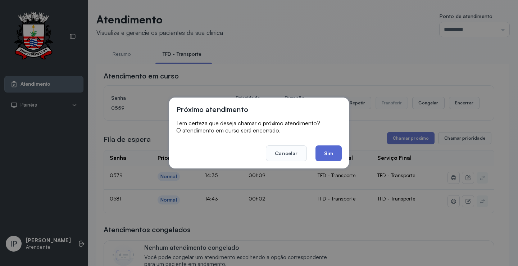
click at [330, 151] on button "Sim" at bounding box center [329, 153] width 26 height 16
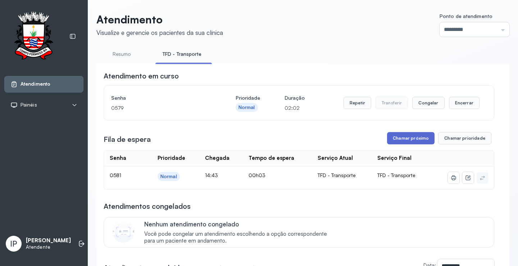
click at [413, 142] on button "Chamar próximo" at bounding box center [411, 138] width 48 height 12
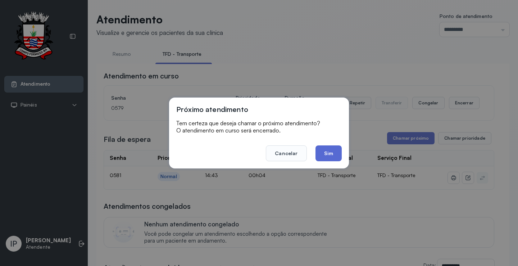
click at [329, 152] on button "Sim" at bounding box center [329, 153] width 26 height 16
